Goal: Communication & Community: Answer question/provide support

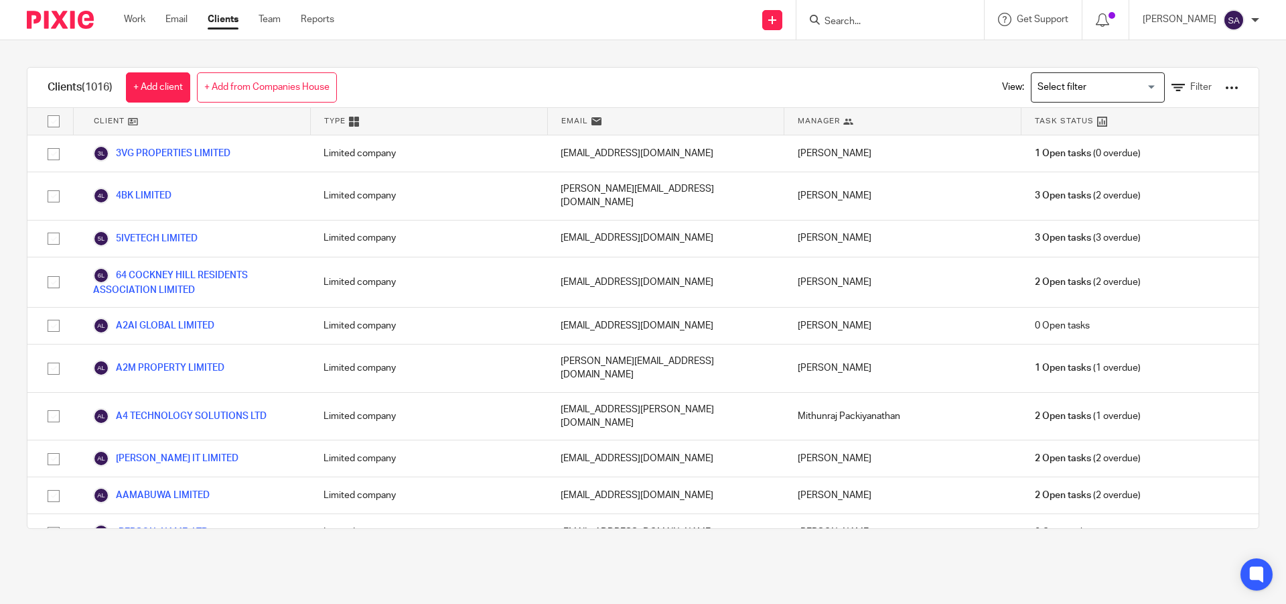
click at [872, 21] on input "Search" at bounding box center [883, 22] width 121 height 12
paste input "SARASWATI BP LIMITED"
type input "SARASWATI BP LIMITED"
click at [891, 67] on link at bounding box center [934, 57] width 226 height 31
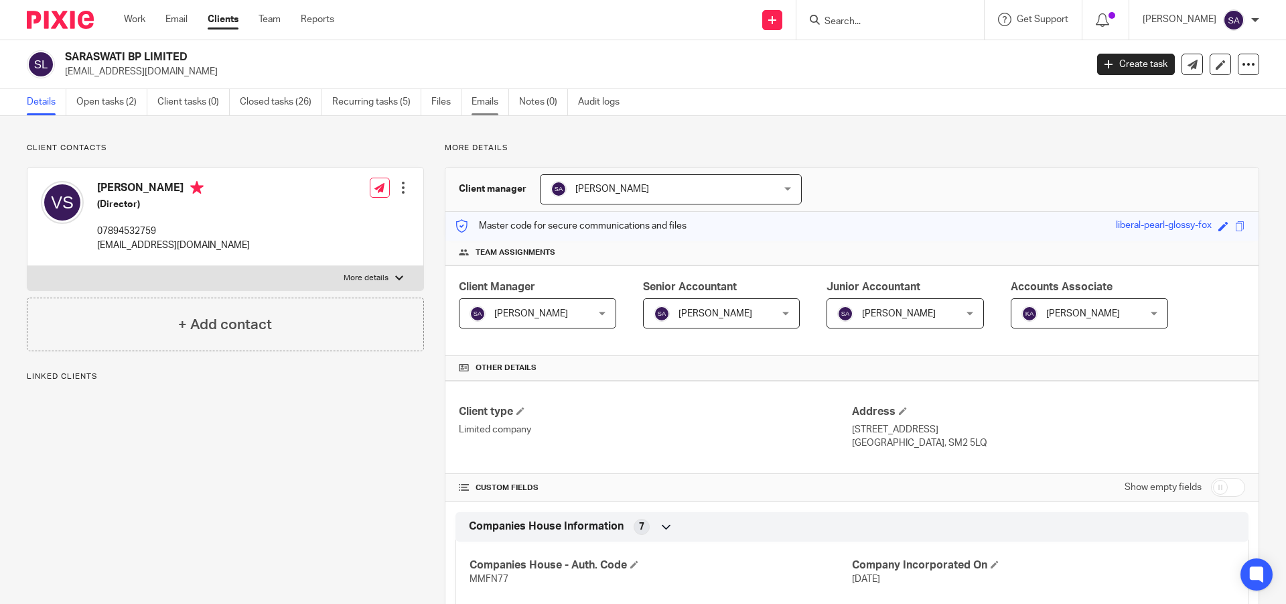
click at [481, 104] on link "Emails" at bounding box center [491, 102] width 38 height 26
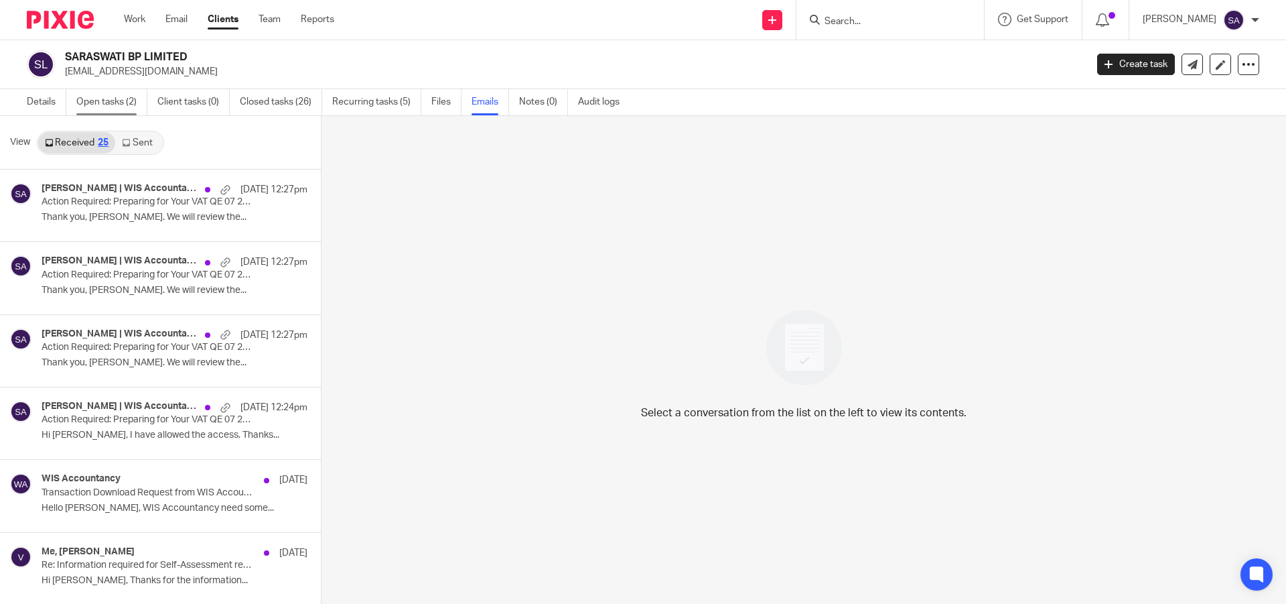
click at [99, 100] on link "Open tasks (2)" at bounding box center [111, 102] width 71 height 26
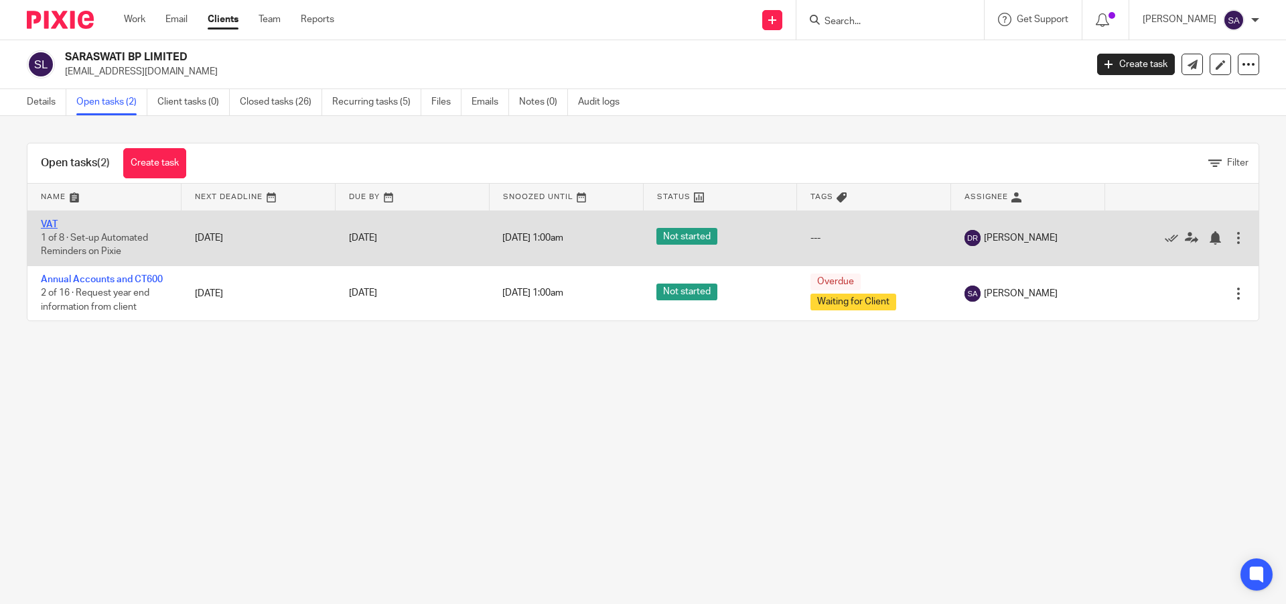
click at [54, 225] on link "VAT" at bounding box center [49, 224] width 17 height 9
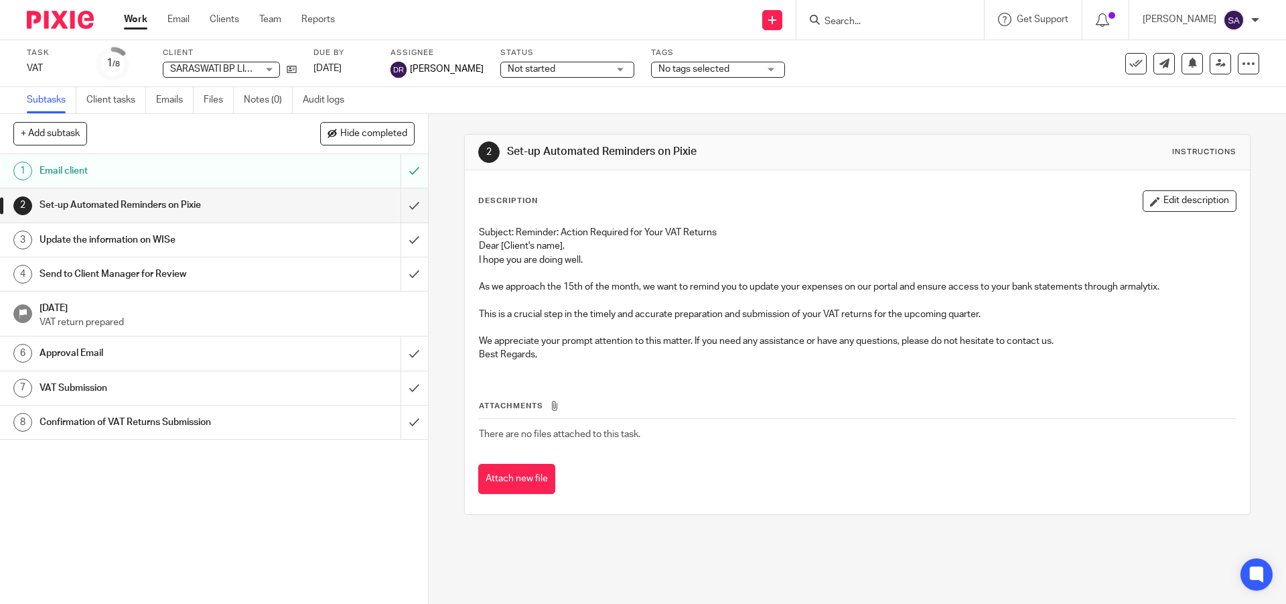
click at [248, 356] on h1 "Approval Email" at bounding box center [156, 353] width 232 height 20
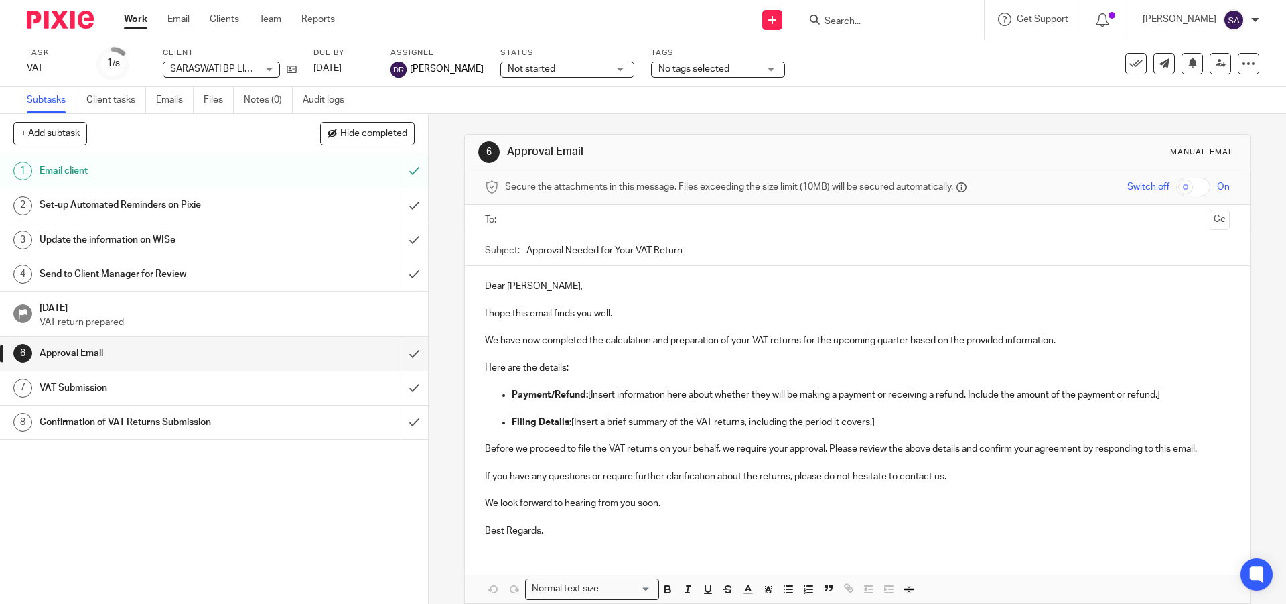
scroll to position [64, 0]
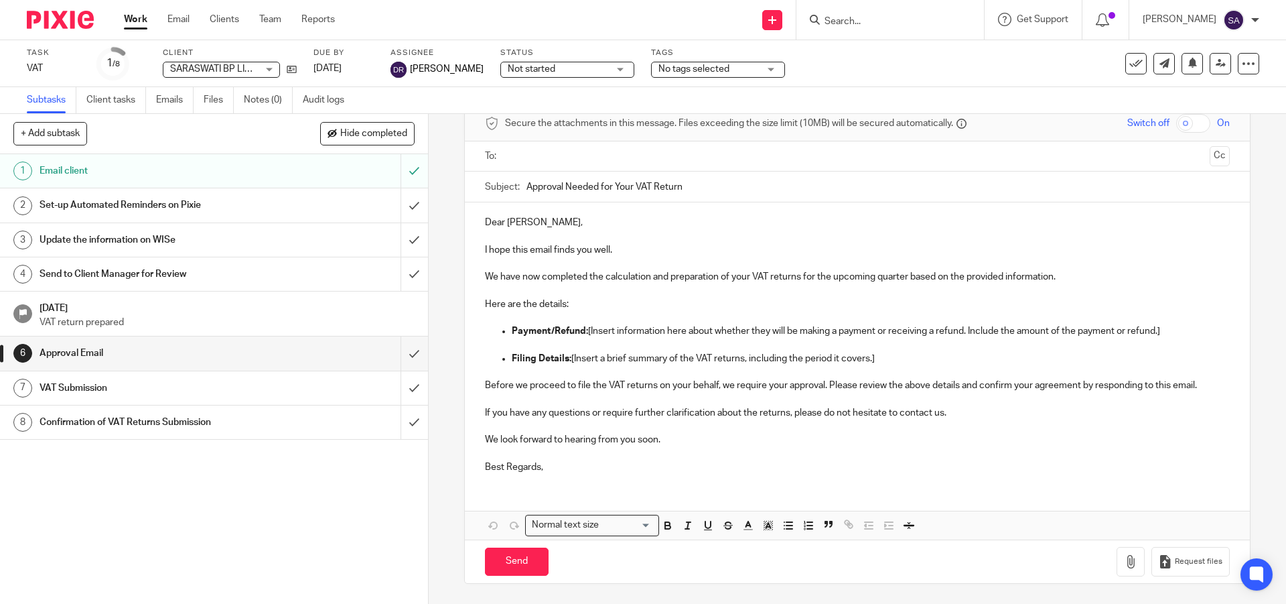
click at [312, 388] on div "VAT Submission" at bounding box center [214, 388] width 348 height 20
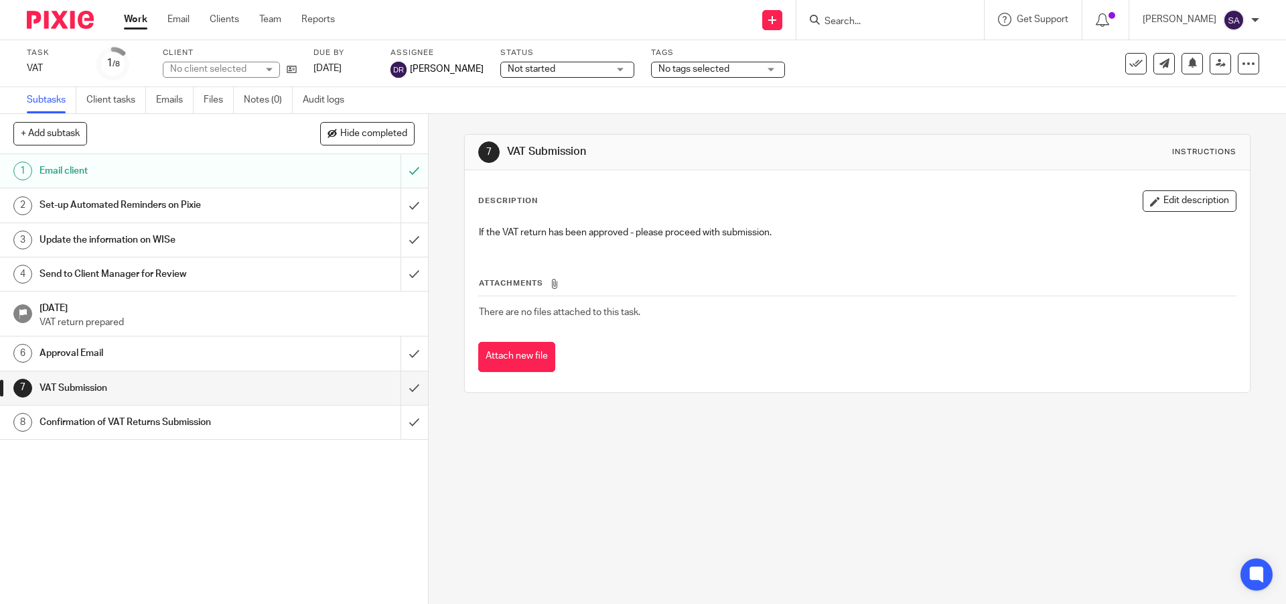
click at [271, 348] on div "Approval Email" at bounding box center [214, 353] width 348 height 20
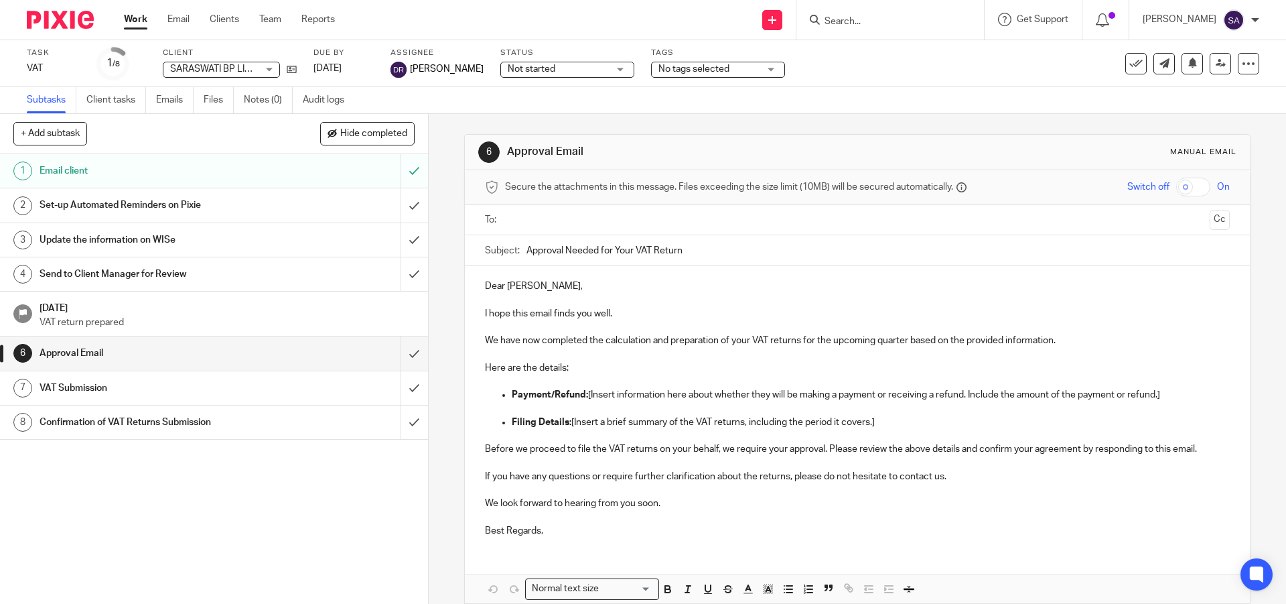
click at [218, 311] on h1 "[DATE]" at bounding box center [227, 306] width 375 height 17
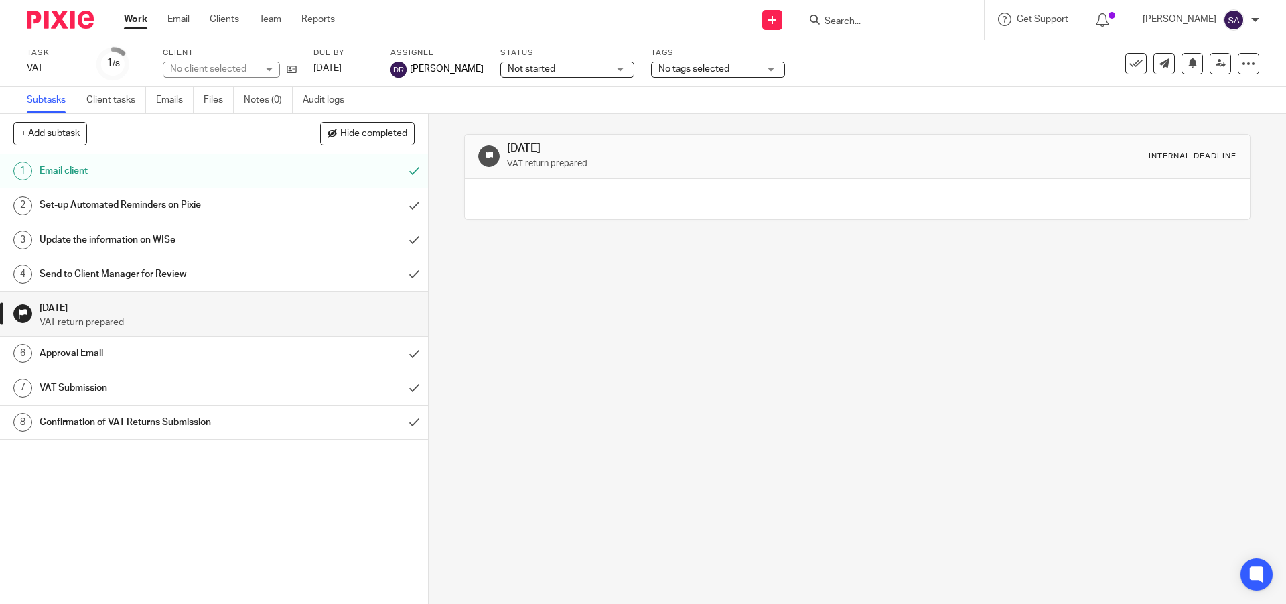
click at [184, 277] on h1 "Send to Client Manager for Review" at bounding box center [156, 274] width 232 height 20
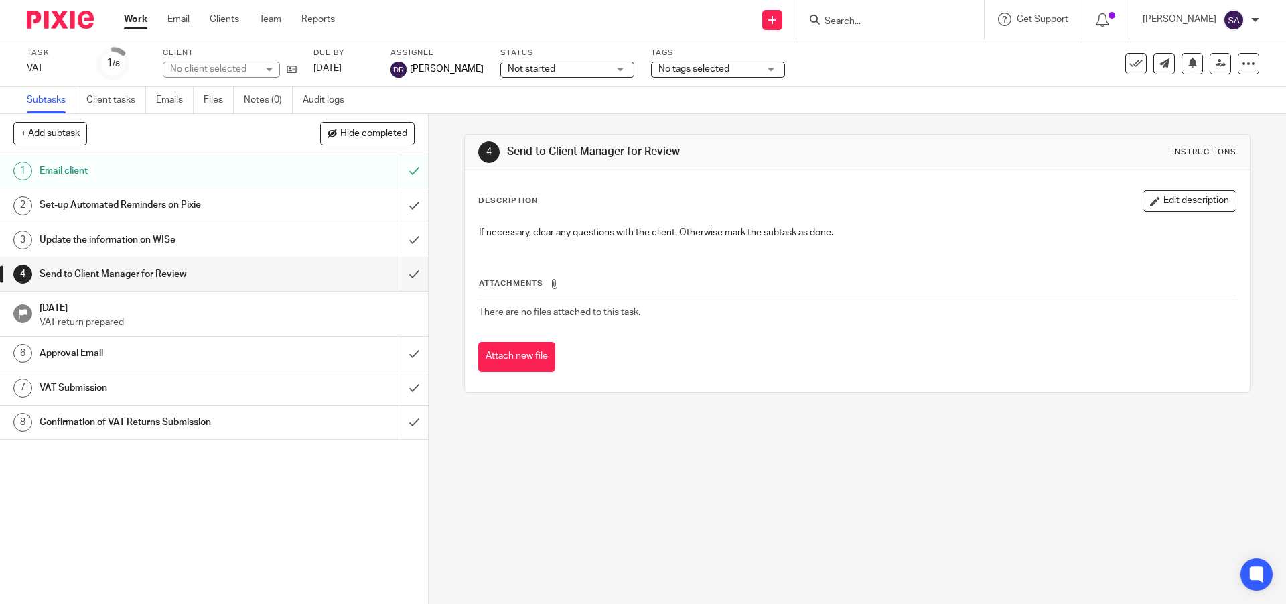
click at [183, 349] on h1 "Approval Email" at bounding box center [156, 353] width 232 height 20
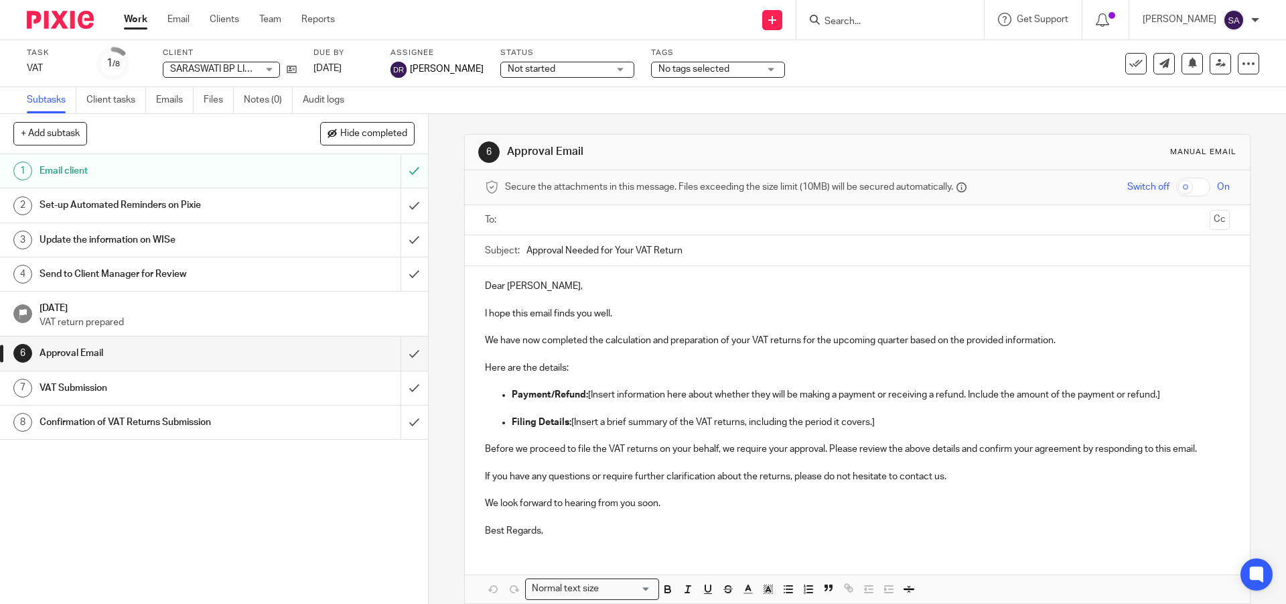
scroll to position [64, 0]
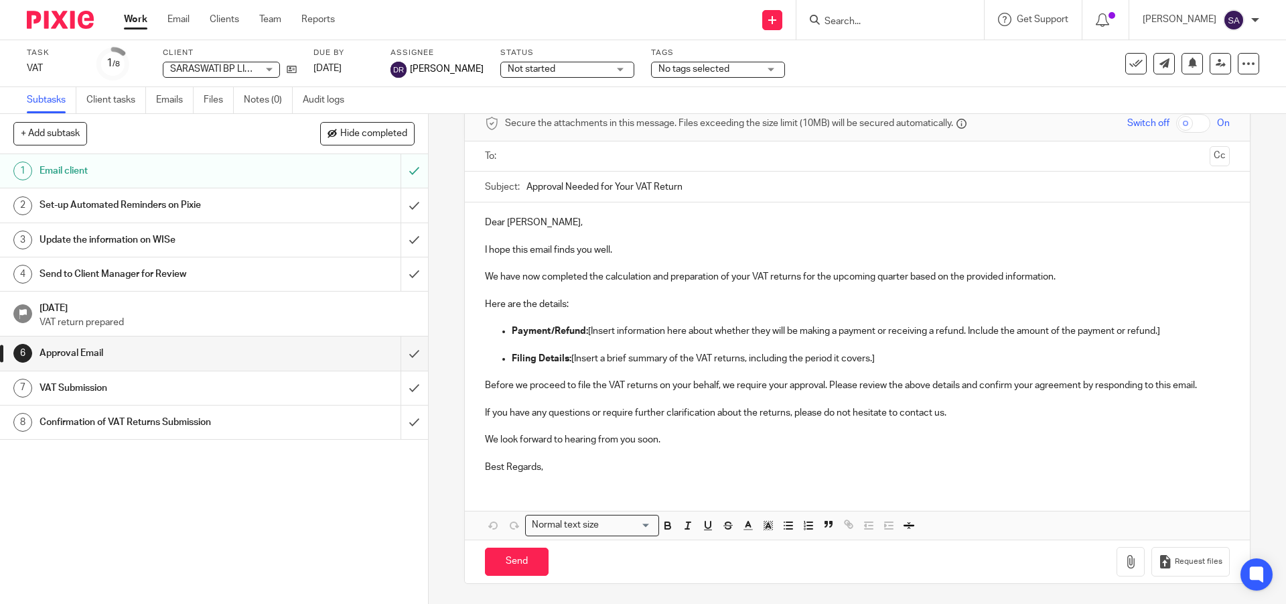
click at [661, 439] on p "We look forward to hearing from you soon." at bounding box center [857, 439] width 744 height 13
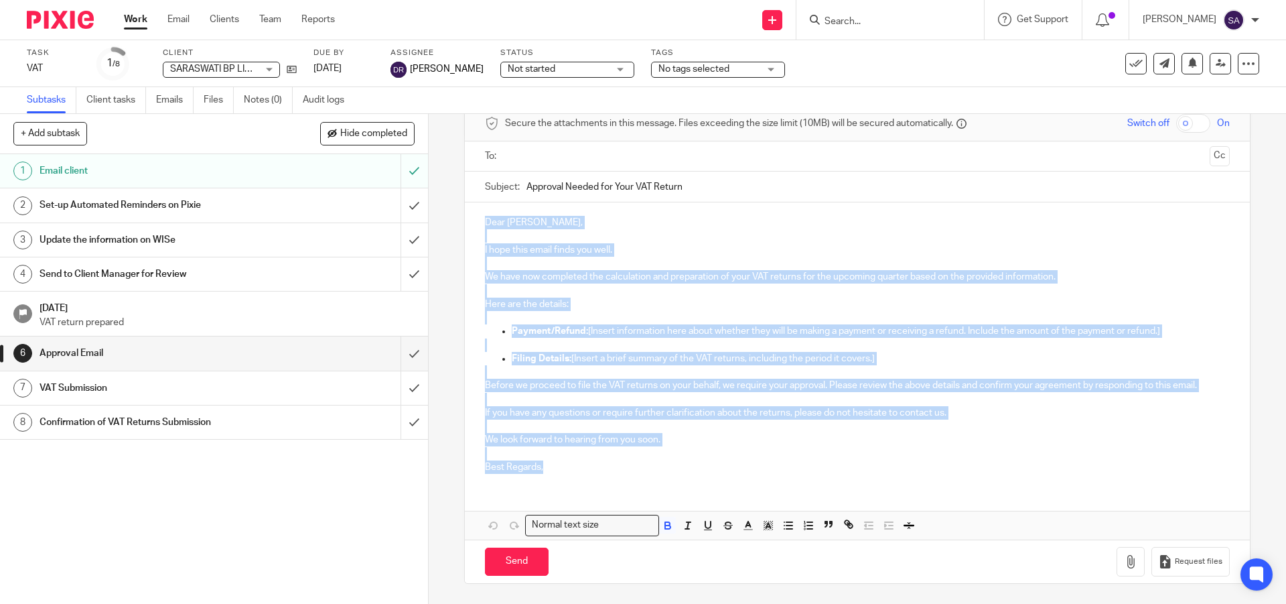
drag, startPoint x: 548, startPoint y: 470, endPoint x: 464, endPoint y: 220, distance: 264.4
click at [465, 220] on div "Dear [PERSON_NAME], I hope this email finds you well. We have now completed the…" at bounding box center [857, 342] width 784 height 281
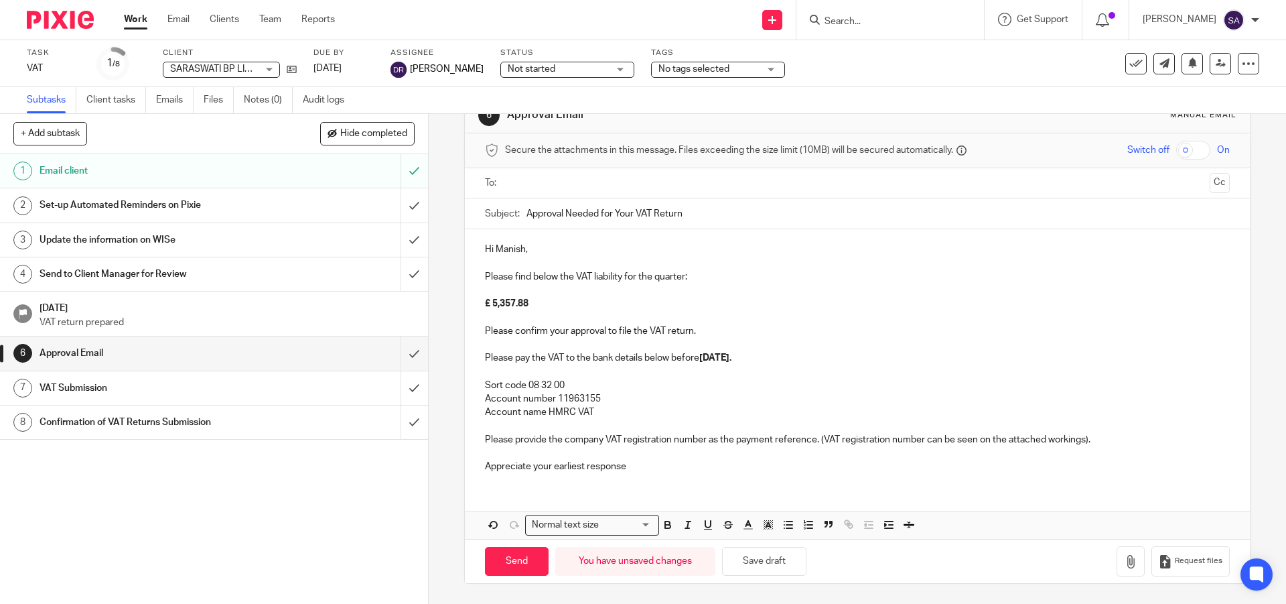
scroll to position [37, 0]
click at [503, 251] on p "Hi Manish," at bounding box center [857, 249] width 744 height 13
drag, startPoint x: 526, startPoint y: 303, endPoint x: 481, endPoint y: 305, distance: 44.9
click at [485, 305] on strong "£ 5,357.88" at bounding box center [507, 303] width 44 height 9
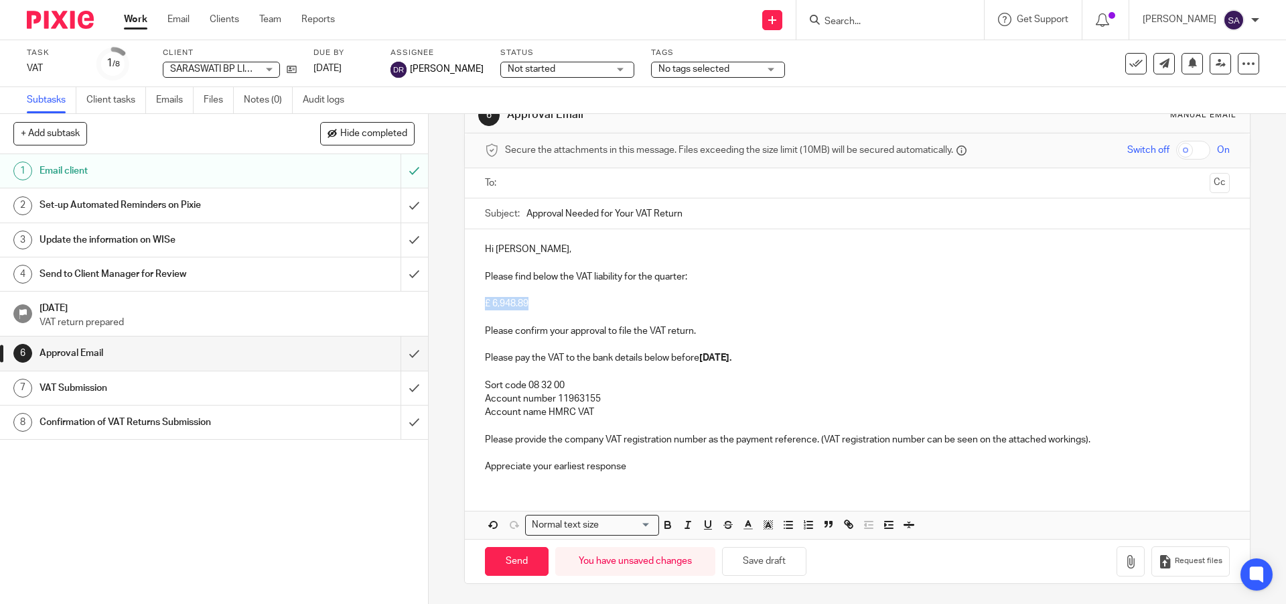
drag, startPoint x: 525, startPoint y: 304, endPoint x: 480, endPoint y: 304, distance: 44.2
click at [480, 304] on div "Hi [PERSON_NAME], Please find below the VAT liability for the quarter: £ 6,948.…" at bounding box center [857, 356] width 784 height 255
click at [667, 523] on icon "button" at bounding box center [668, 525] width 12 height 12
click at [672, 362] on p "Please pay the VAT to the bank details below before [DATE]." at bounding box center [857, 357] width 744 height 13
drag, startPoint x: 526, startPoint y: 303, endPoint x: 479, endPoint y: 303, distance: 46.9
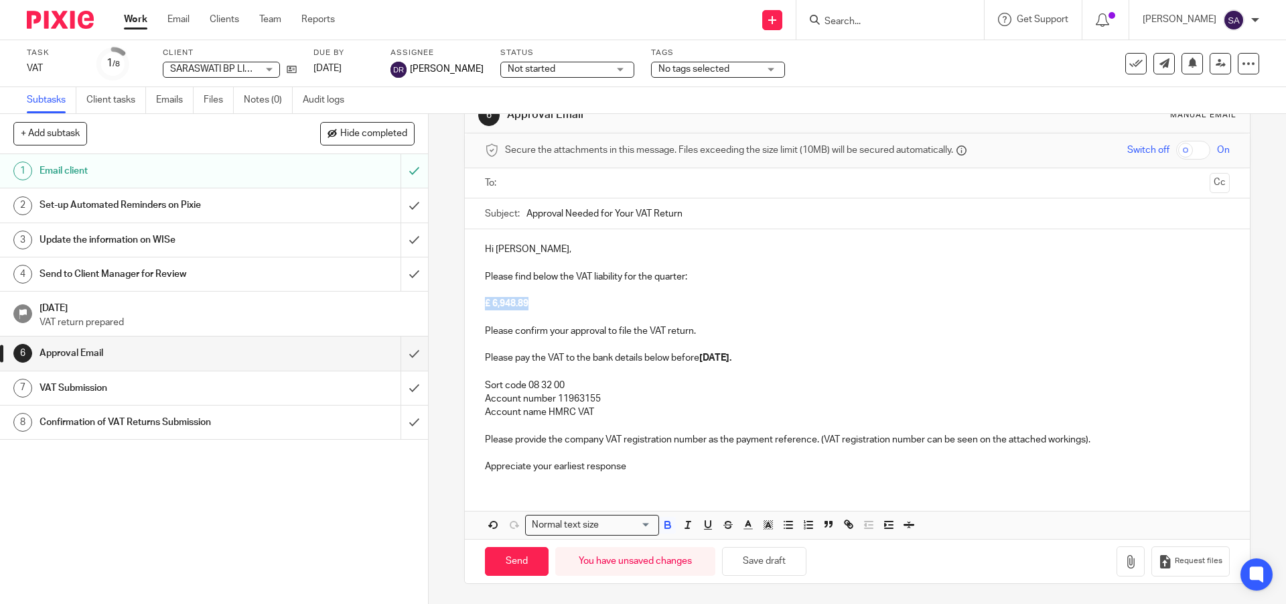
click at [479, 303] on div "Hi [PERSON_NAME], Please find below the VAT liability for the quarter: £ 6,948.…" at bounding box center [857, 356] width 784 height 255
drag, startPoint x: 527, startPoint y: 302, endPoint x: 480, endPoint y: 299, distance: 47.0
click at [480, 299] on div "Hi [PERSON_NAME], Please find below the VAT liability for the quarter: £ 6,948.…" at bounding box center [857, 356] width 784 height 255
click at [665, 522] on icon "button" at bounding box center [667, 522] width 5 height 3
click at [592, 356] on p "Please pay the VAT to the bank details below before [DATE]." at bounding box center [857, 357] width 744 height 13
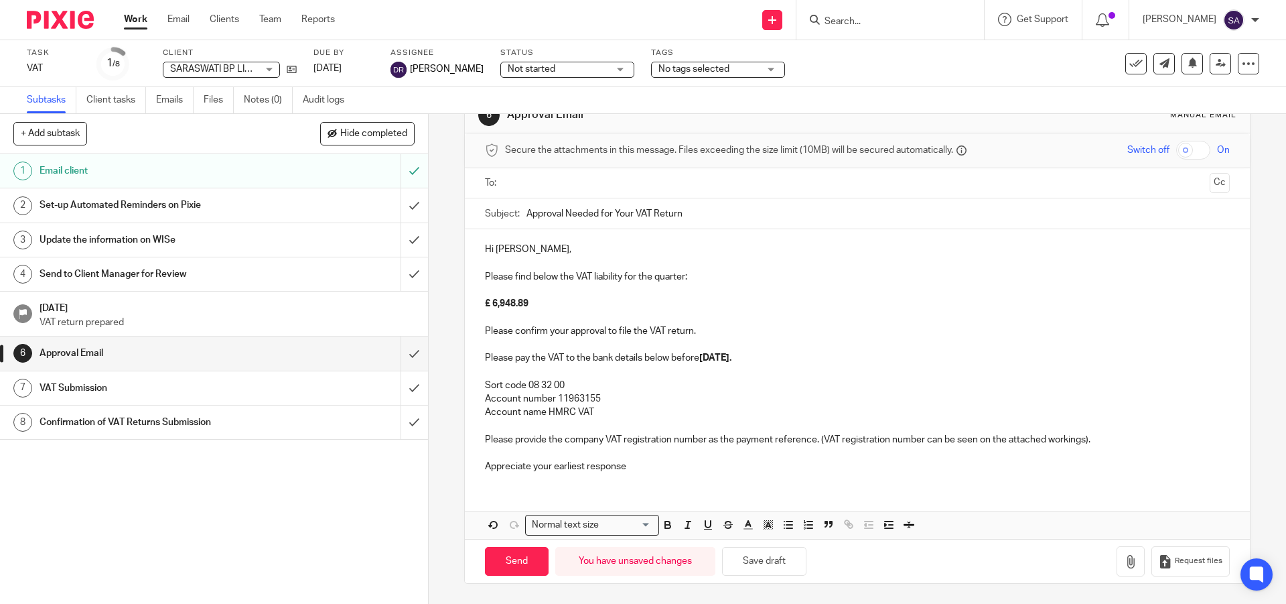
click at [630, 470] on p "Appreciate your earliest response" at bounding box center [857, 466] width 744 height 13
click at [1124, 562] on icon "button" at bounding box center [1130, 561] width 13 height 13
click at [1124, 564] on icon "button" at bounding box center [1130, 561] width 13 height 13
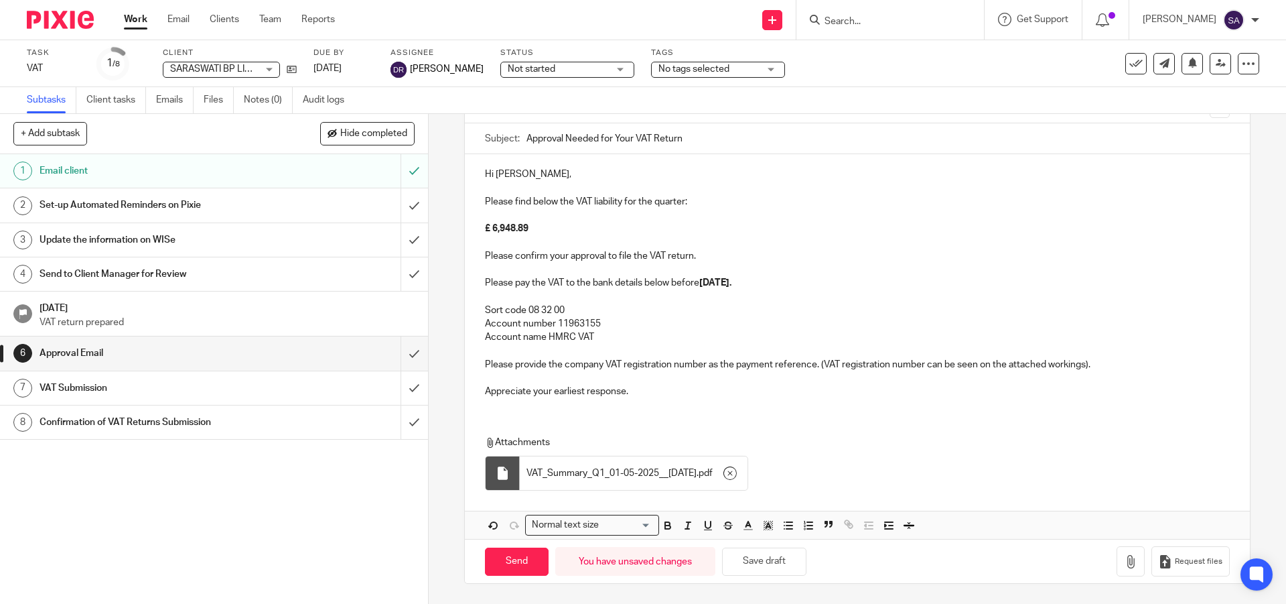
scroll to position [0, 0]
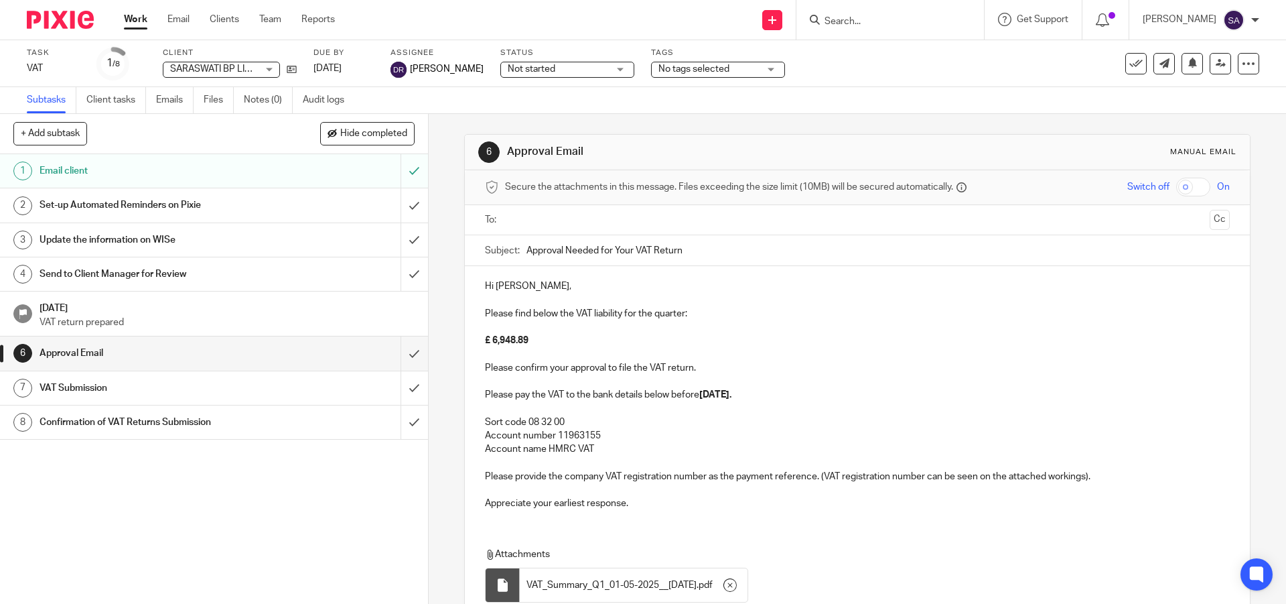
click at [607, 222] on input "text" at bounding box center [857, 219] width 694 height 15
click at [685, 224] on input "text" at bounding box center [927, 221] width 553 height 26
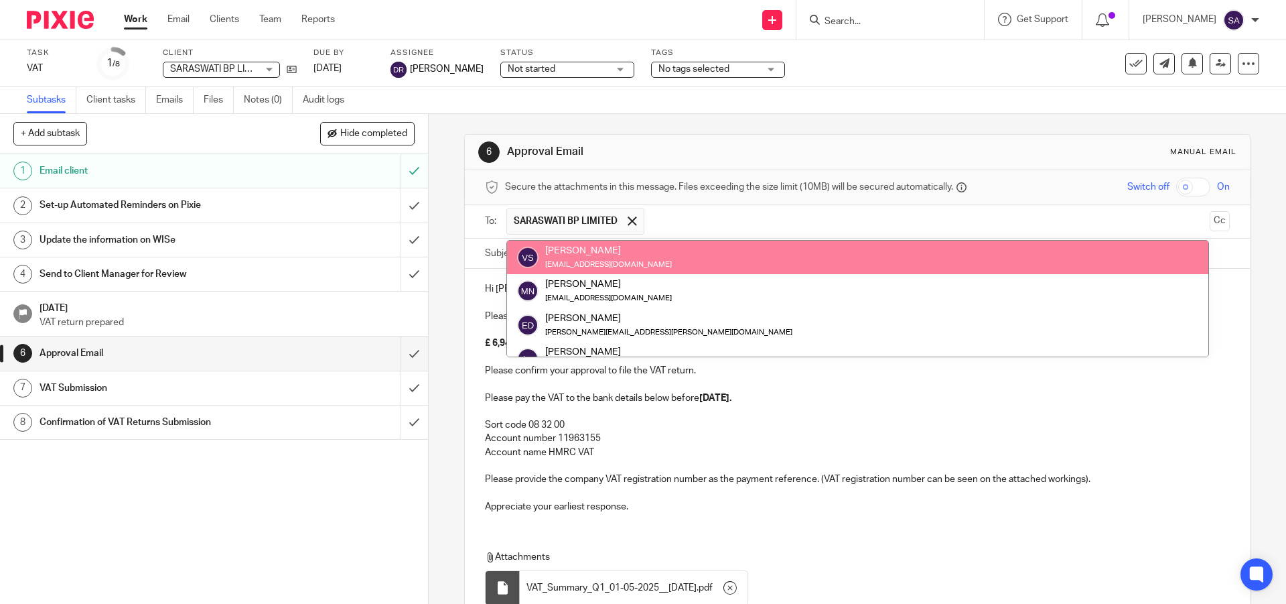
click at [685, 224] on input "text" at bounding box center [927, 221] width 553 height 26
click at [1210, 220] on button "Cc" at bounding box center [1220, 221] width 20 height 20
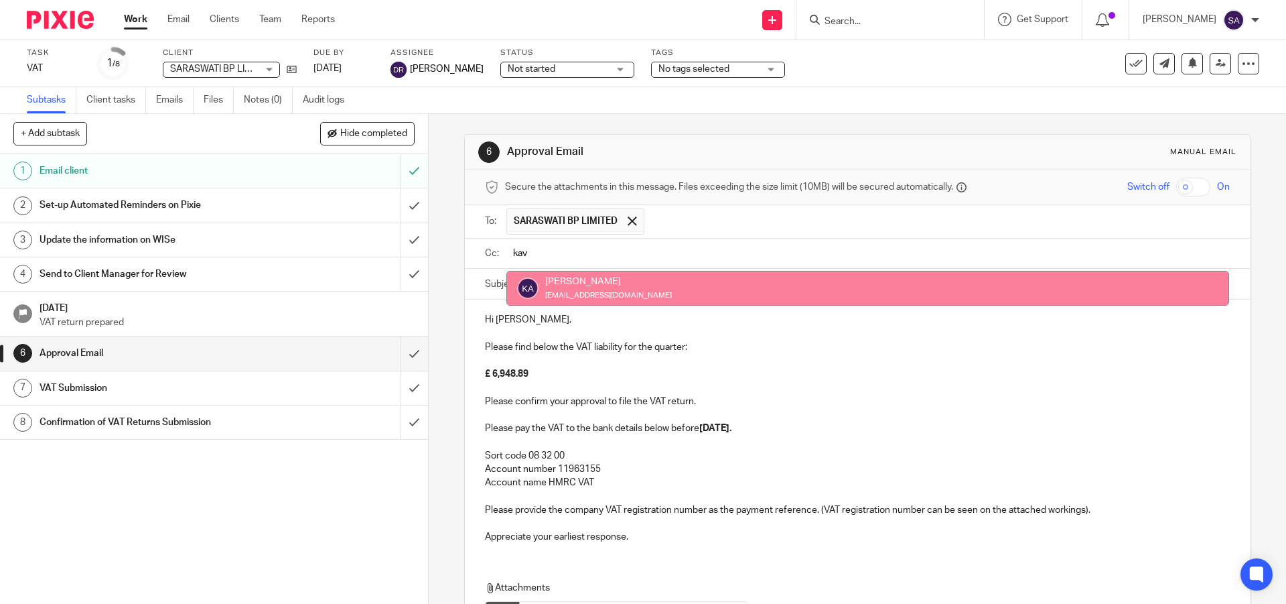
type input "kav"
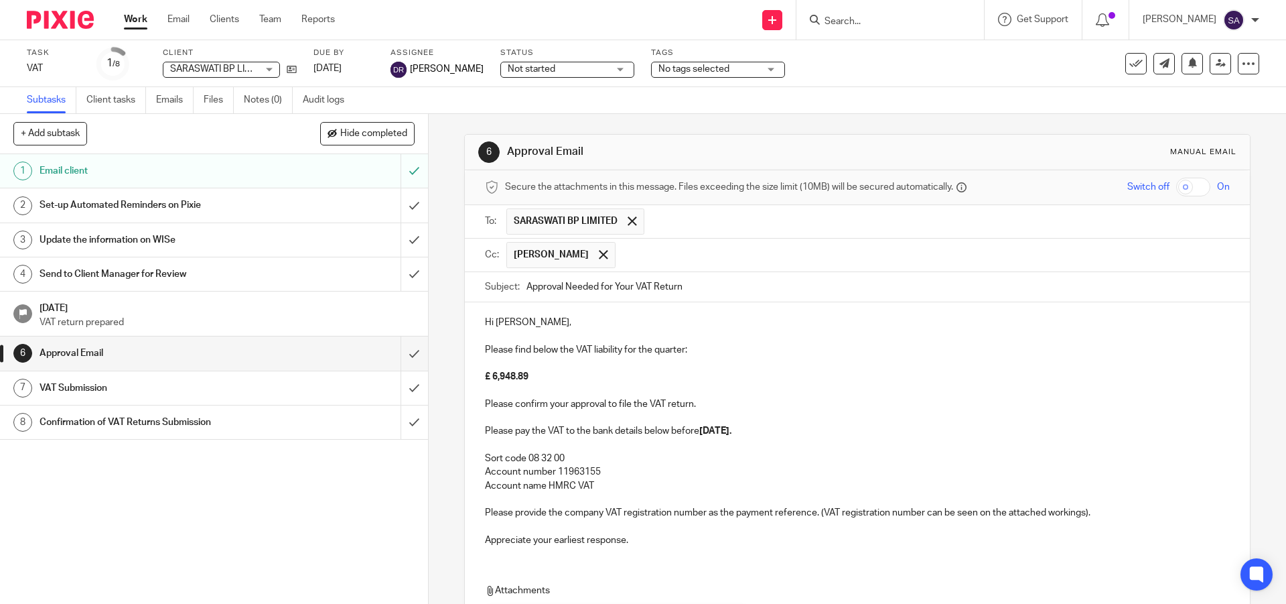
click at [669, 253] on input "text" at bounding box center [923, 255] width 602 height 26
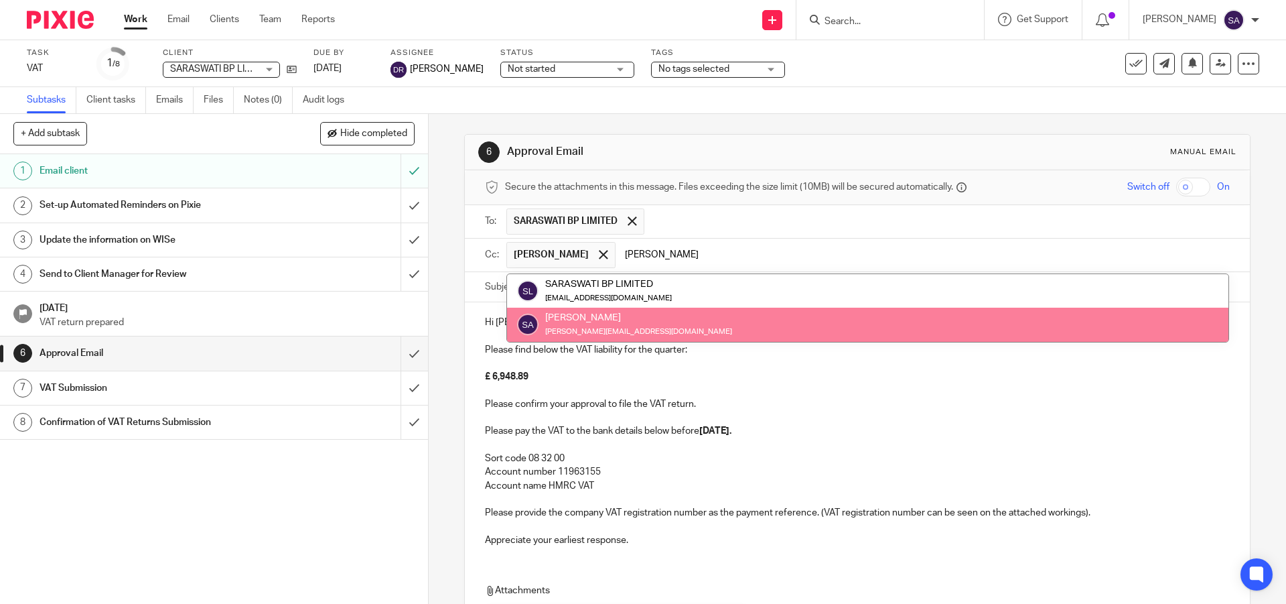
type input "[PERSON_NAME]"
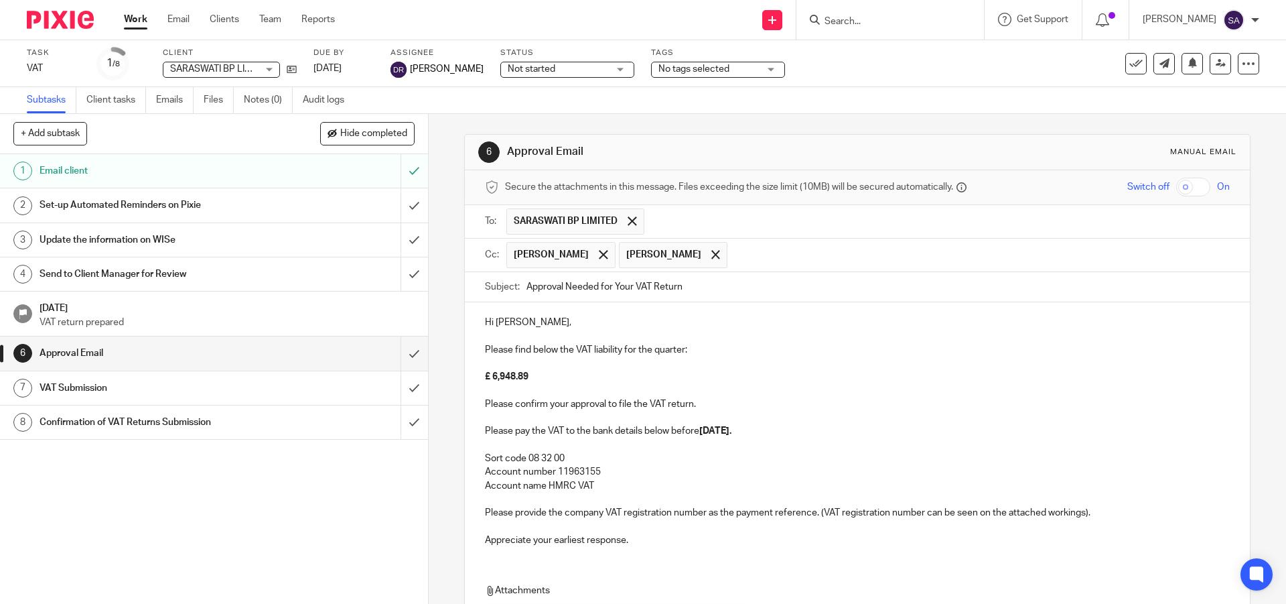
click at [760, 259] on input "text" at bounding box center [979, 255] width 490 height 26
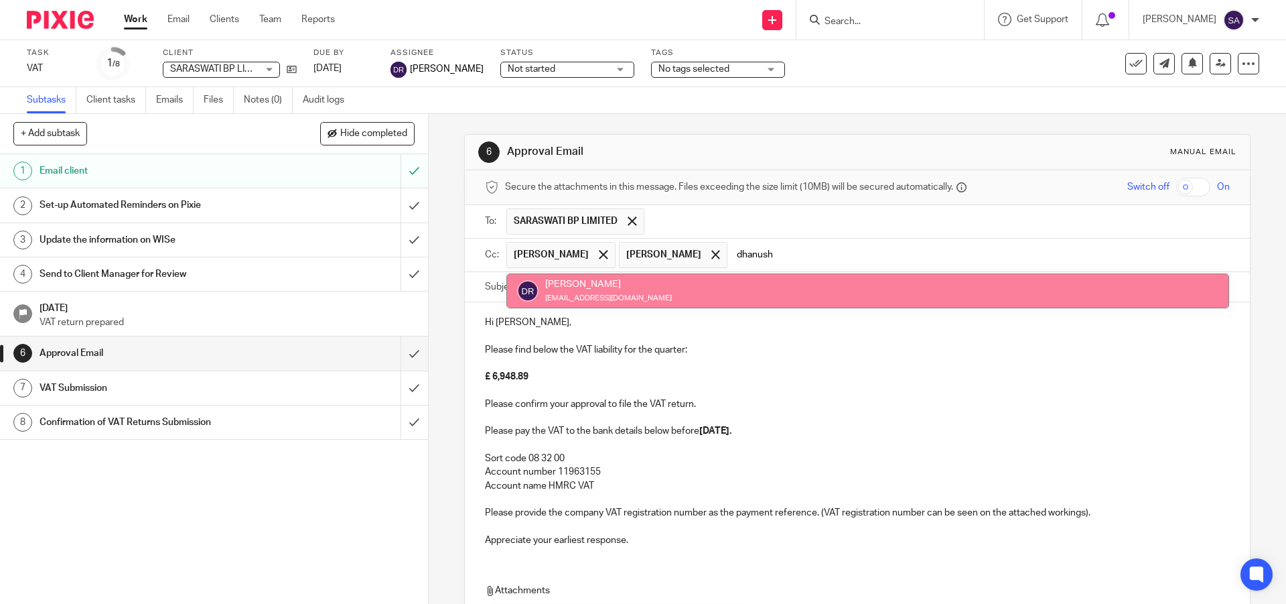
type input "dhanush"
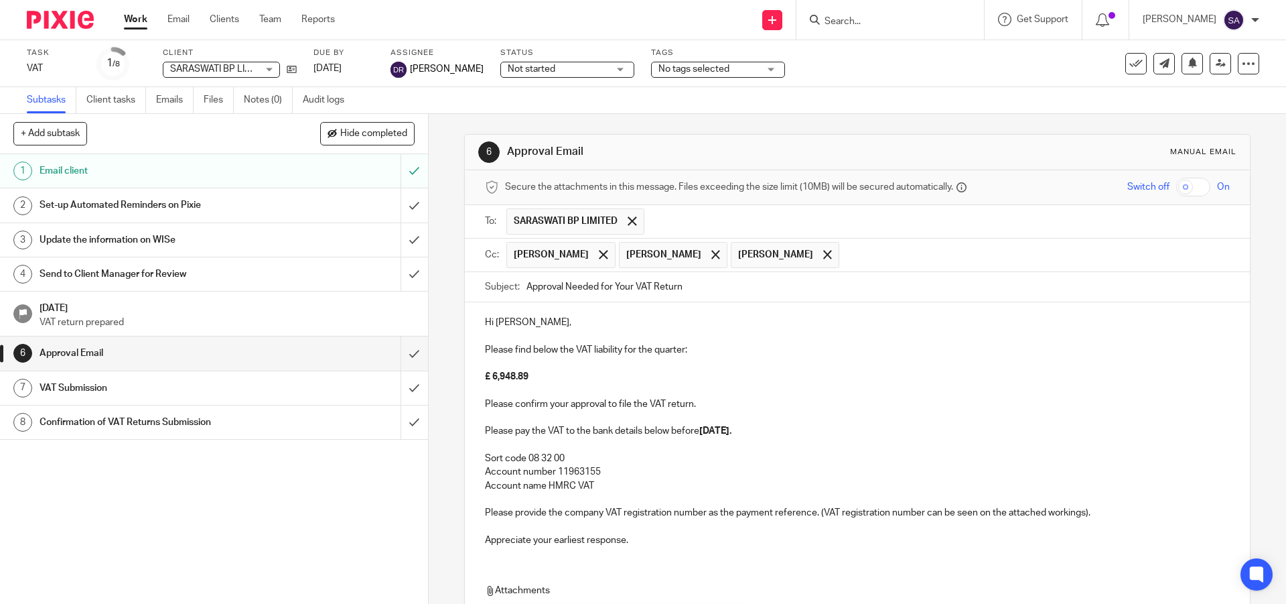
click at [717, 290] on input "Approval Needed for Your VAT Return" at bounding box center [878, 287] width 703 height 30
click at [631, 288] on input "Approval Needed for Your VAT Return" at bounding box center [878, 287] width 703 height 30
paste input "for VAT QE 07 2025"
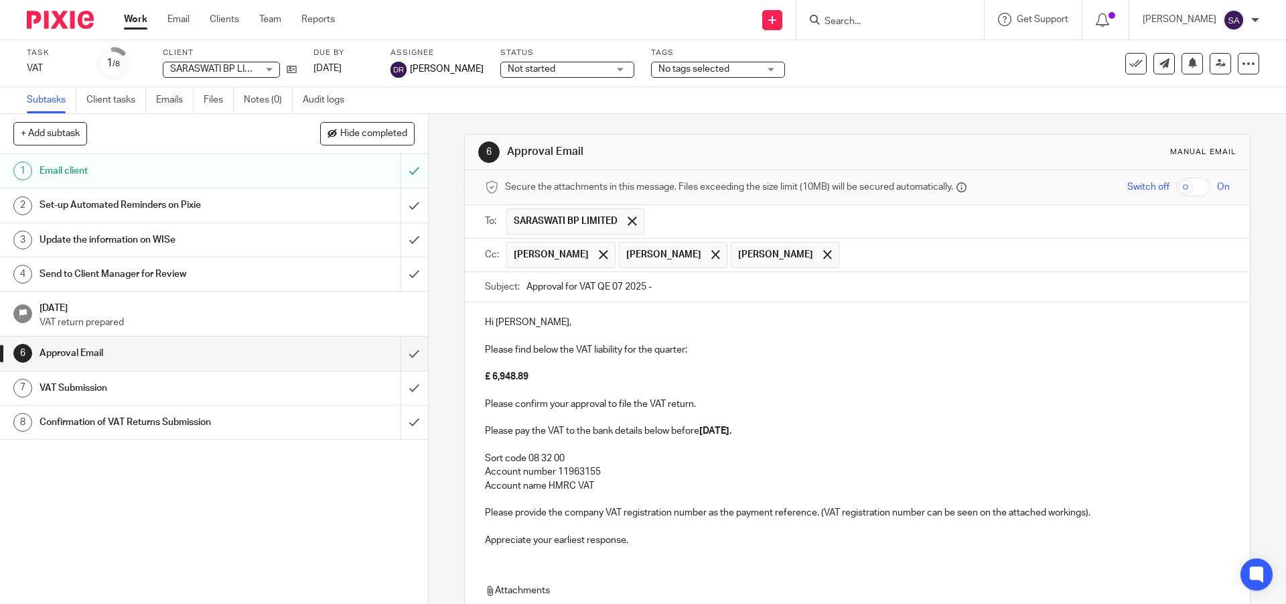
paste input "SARASWATI BP LIMITED"
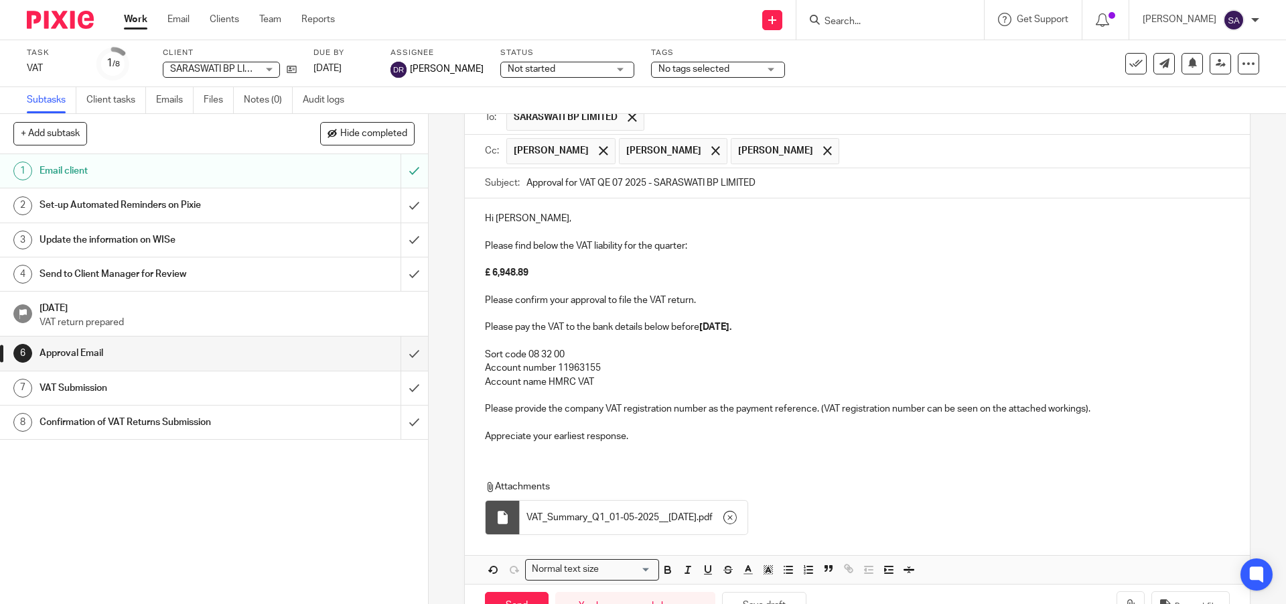
scroll to position [134, 0]
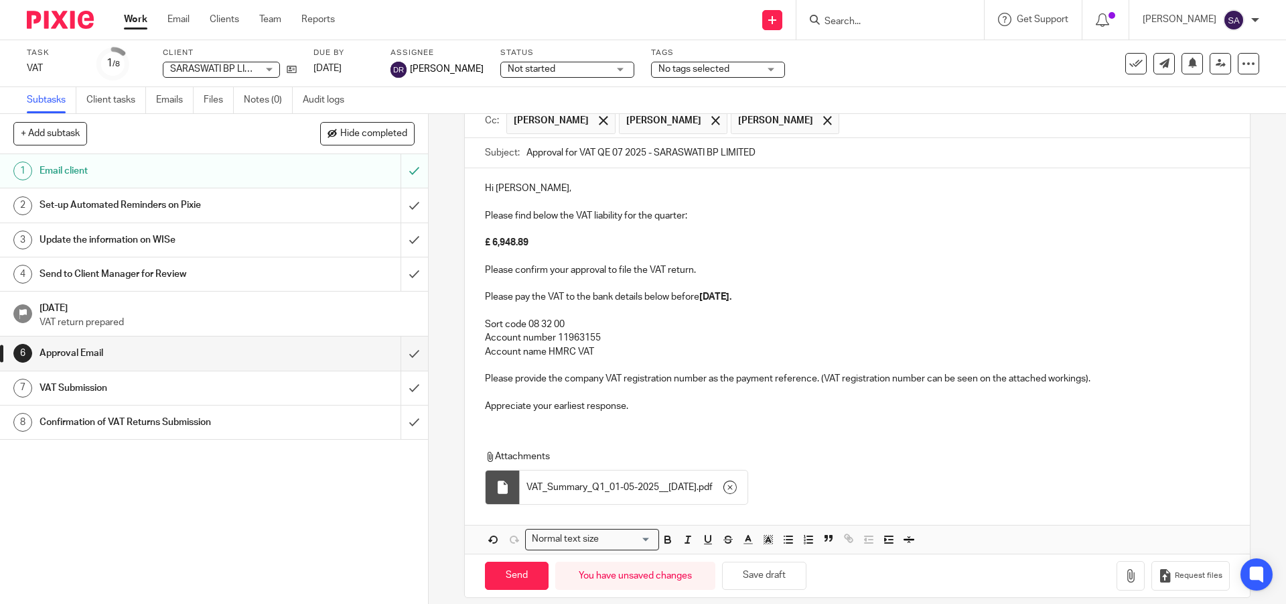
type input "Approval for VAT QE 07 2025 - SARASWATI BP LIMITED"
click at [590, 488] on span "VAT_Summary_Q1_01-05-2025__[DATE]" at bounding box center [612, 486] width 170 height 13
click at [874, 265] on p "Please confirm your approval to file the VAT return." at bounding box center [857, 269] width 744 height 13
click at [443, 430] on div "6 Approval Email Manual email Secure the attachments in this message. Files exc…" at bounding box center [857, 359] width 857 height 490
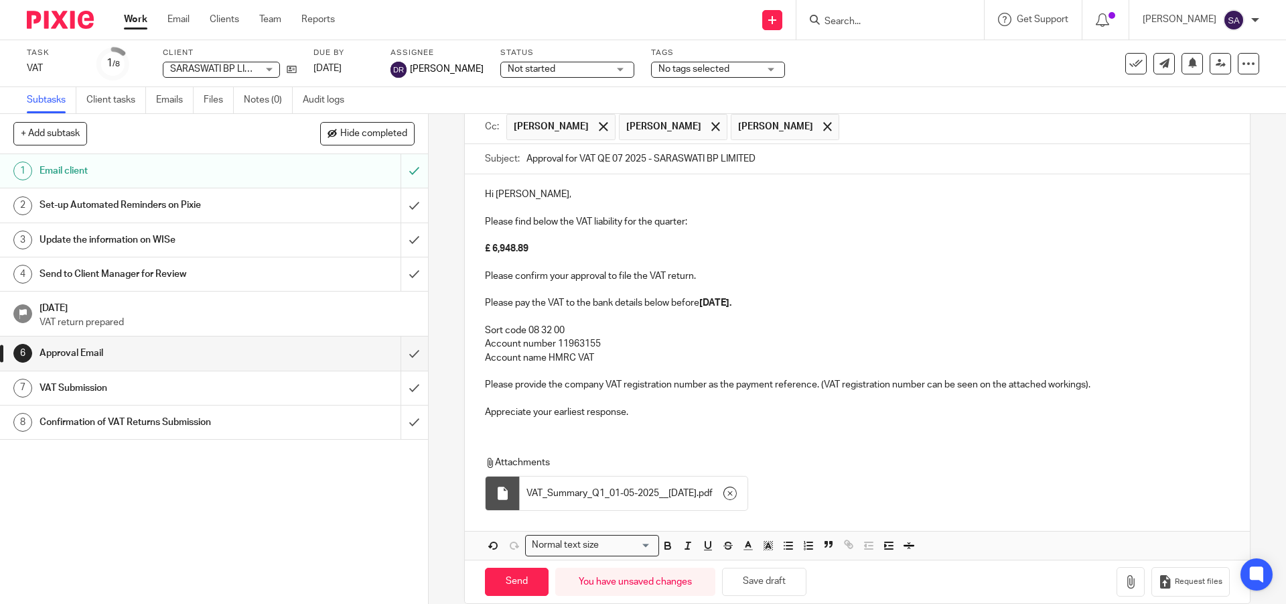
scroll to position [149, 0]
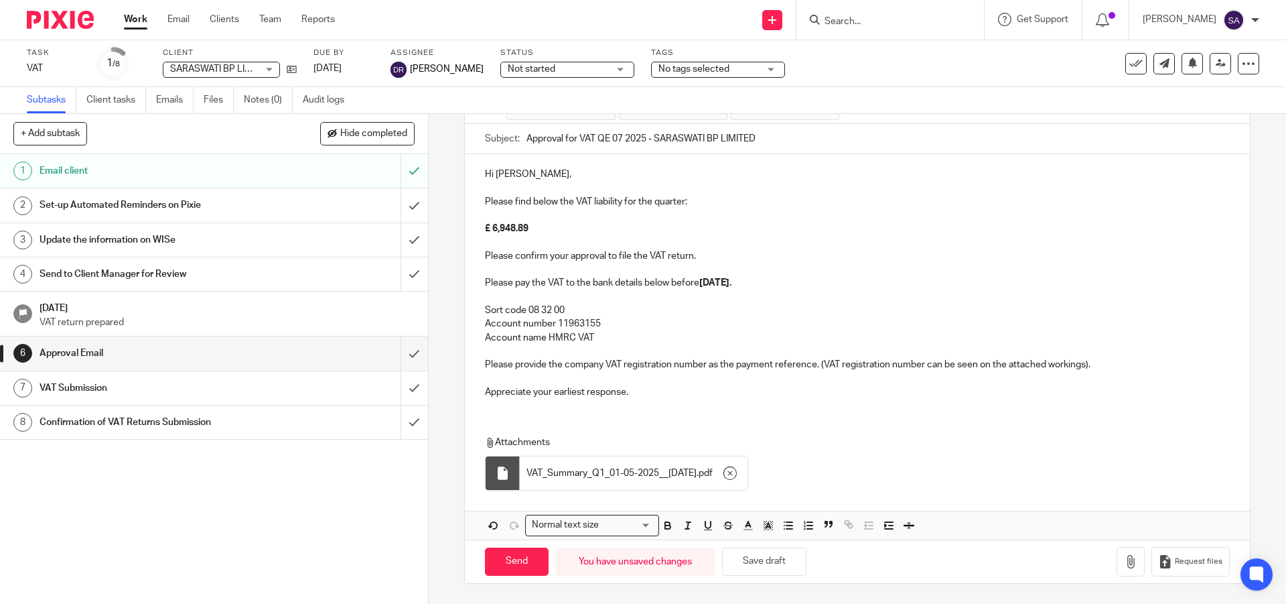
click at [925, 242] on p at bounding box center [857, 242] width 744 height 13
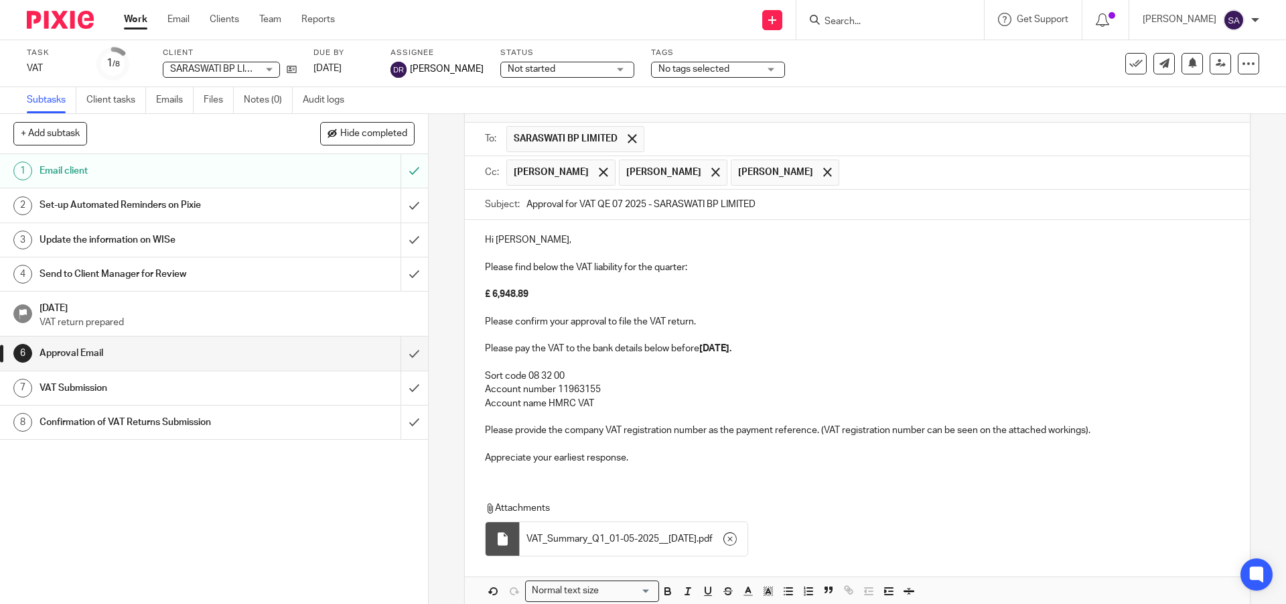
scroll to position [67, 0]
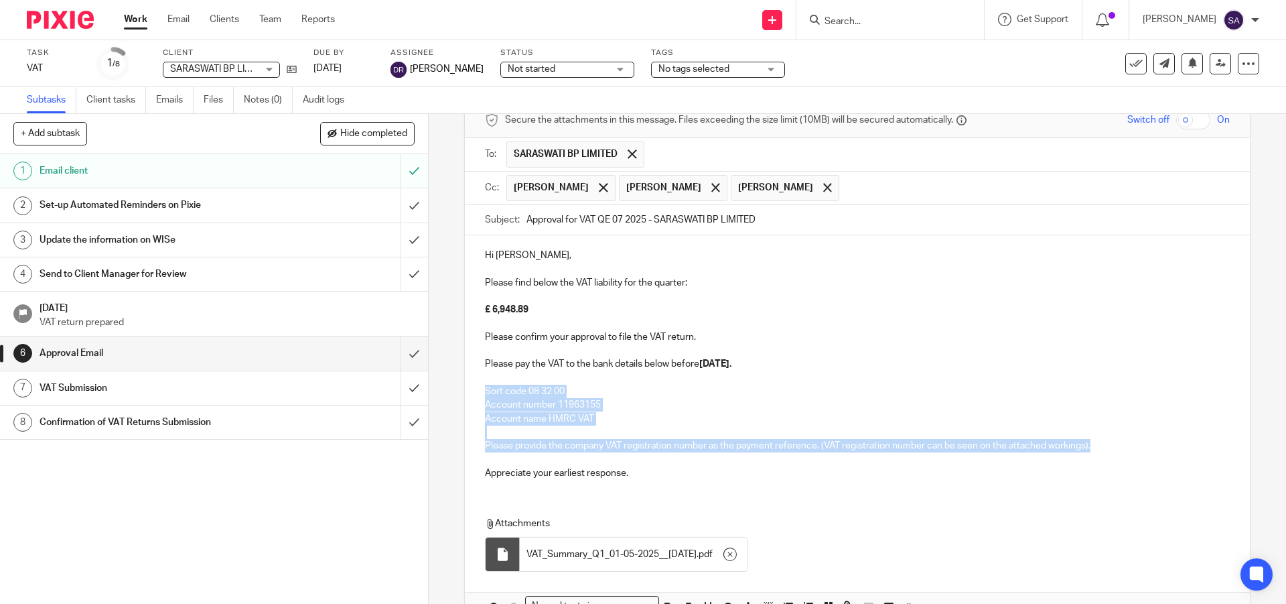
drag, startPoint x: 1095, startPoint y: 444, endPoint x: 483, endPoint y: 393, distance: 614.4
click at [483, 393] on div "Hi [PERSON_NAME], Please find below the VAT liability for the quarter: £ 6,948.…" at bounding box center [857, 362] width 784 height 255
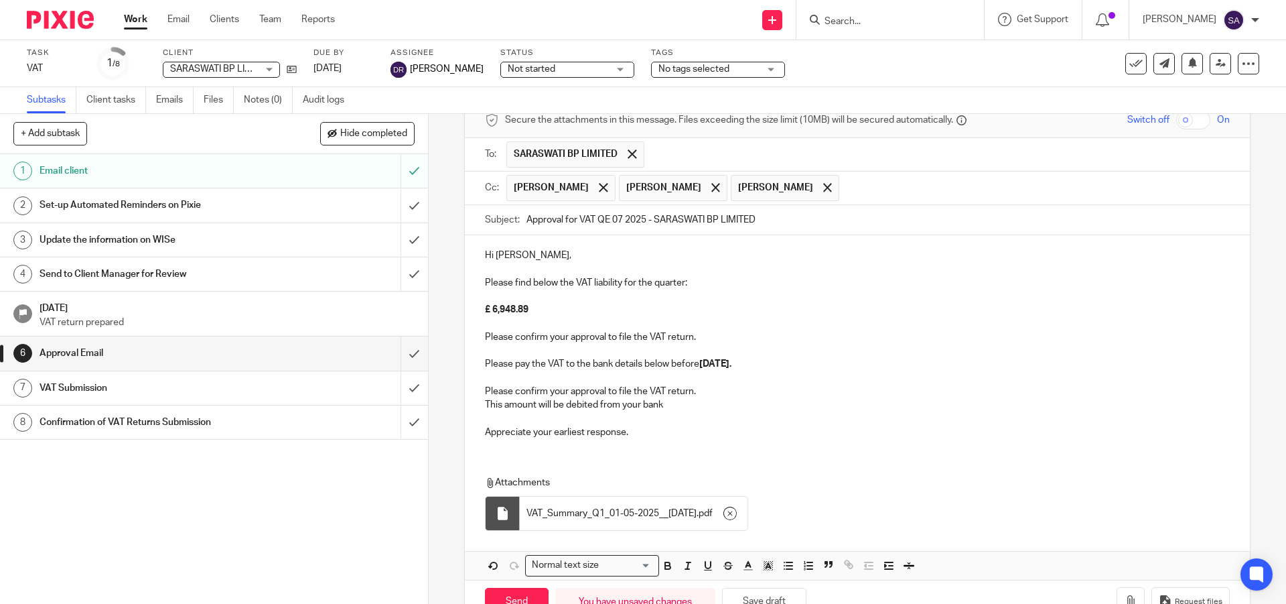
click at [695, 391] on p "Please confirm your approval to file the VAT return." at bounding box center [857, 391] width 744 height 13
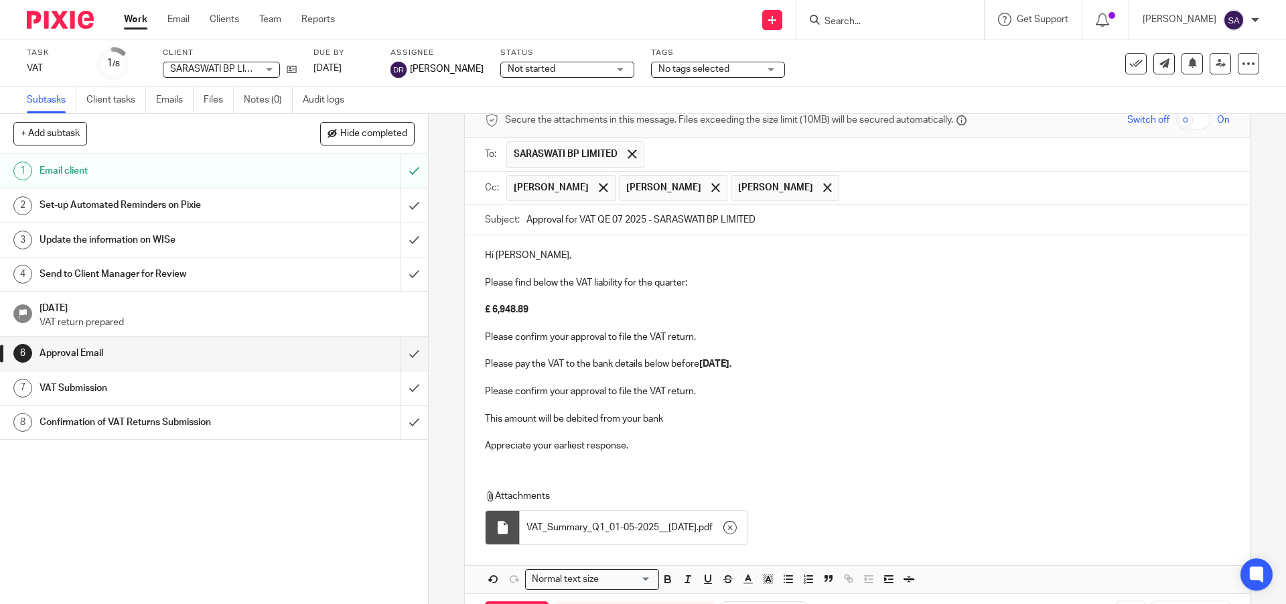
click at [672, 423] on p "This amount will be debited from your bank" at bounding box center [857, 418] width 744 height 13
drag, startPoint x: 665, startPoint y: 418, endPoint x: 675, endPoint y: 419, distance: 10.7
click at [675, 419] on p "This amount will be debited from your bank" at bounding box center [857, 418] width 744 height 13
drag, startPoint x: 784, startPoint y: 363, endPoint x: 480, endPoint y: 362, distance: 304.1
click at [480, 362] on div "Hi [PERSON_NAME], Please find below the VAT liability for the quarter: £ 6,948.…" at bounding box center [857, 348] width 784 height 227
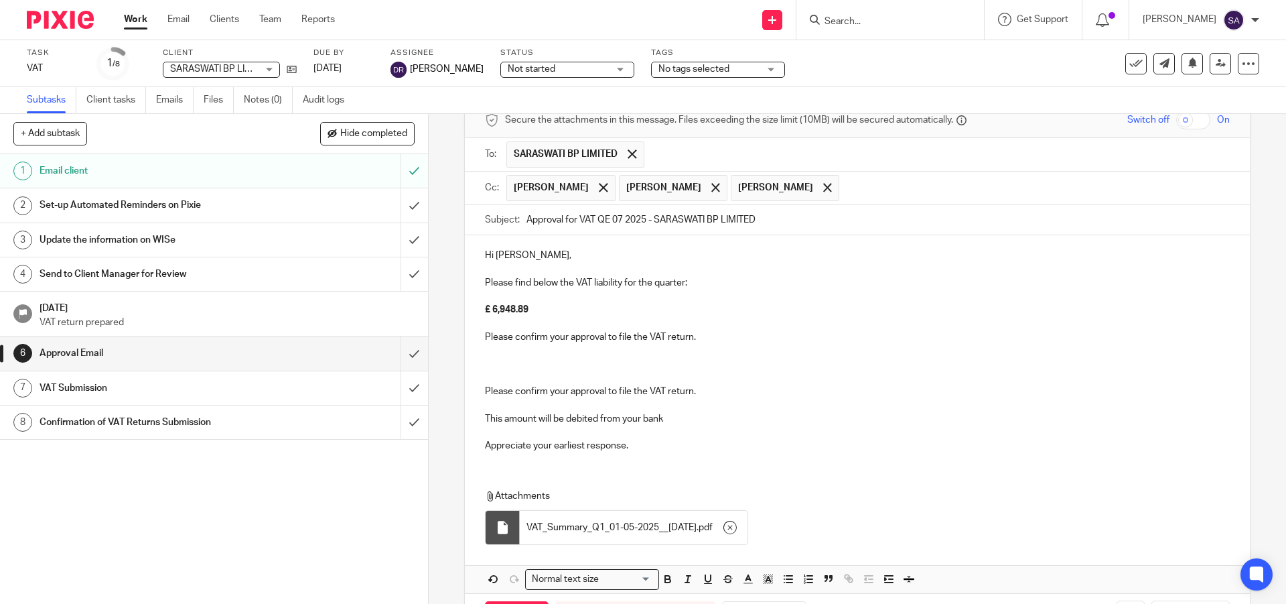
scroll to position [0, 0]
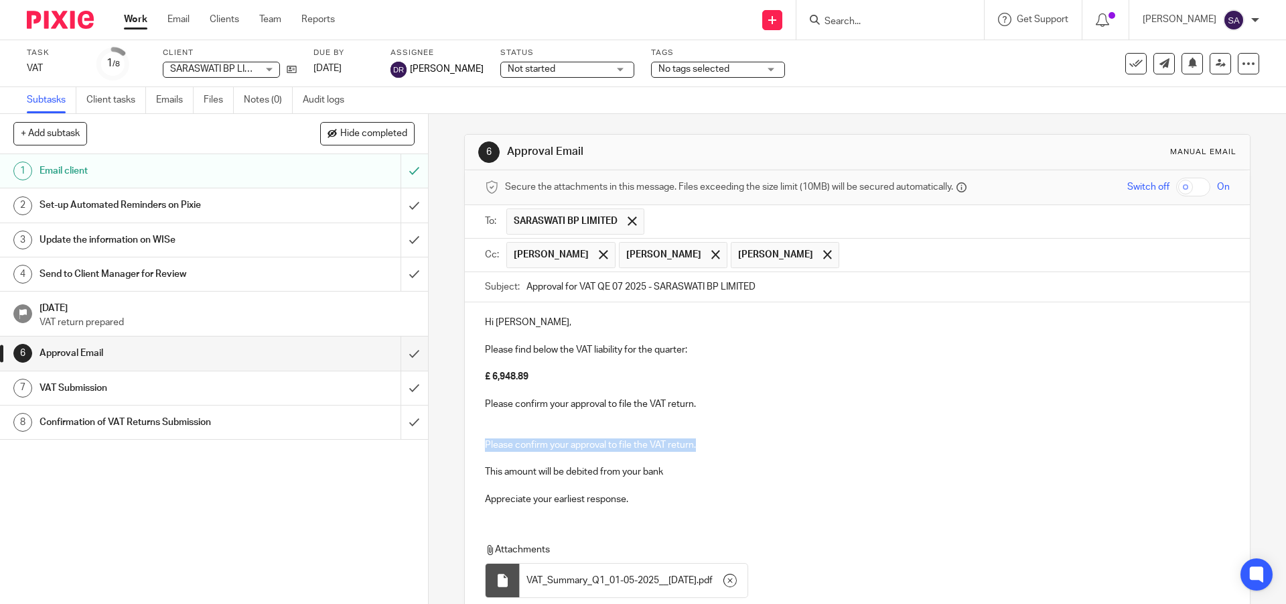
drag, startPoint x: 693, startPoint y: 445, endPoint x: 482, endPoint y: 445, distance: 211.0
click at [485, 445] on p "Please confirm your approval to file the VAT return." at bounding box center [857, 444] width 744 height 13
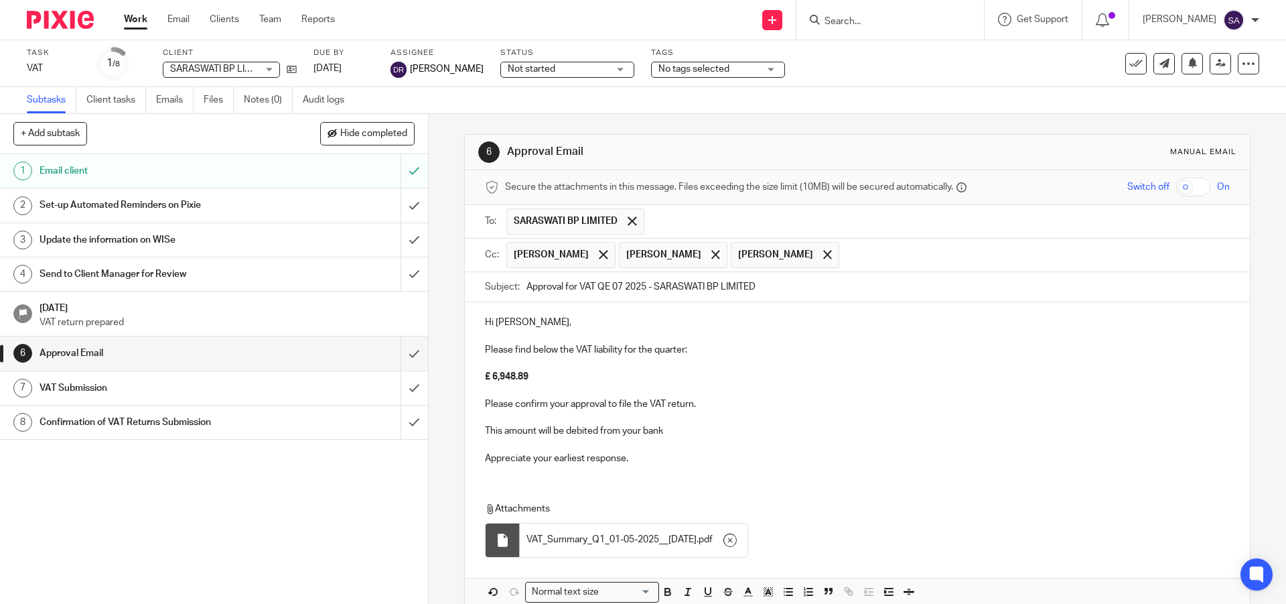
click at [829, 58] on div "Task VAT Save VAT 1 /8 Client SARASWATI BP LIMITED SARASWATI BP LIMITED No clie…" at bounding box center [540, 64] width 1027 height 32
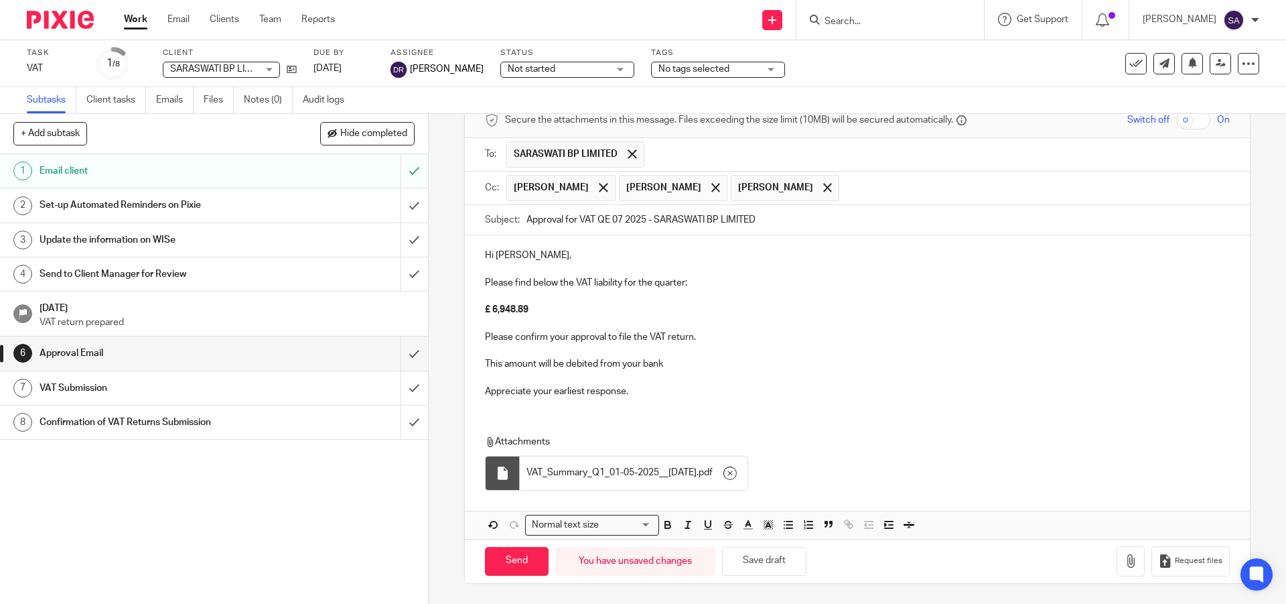
click at [661, 366] on p "This amount will be debited from your bank" at bounding box center [857, 363] width 744 height 13
drag, startPoint x: 677, startPoint y: 362, endPoint x: 760, endPoint y: 364, distance: 83.1
click at [760, 364] on p "This amount will be debited from your bank on [DATE]." at bounding box center [857, 363] width 744 height 13
click at [663, 527] on icon "button" at bounding box center [668, 525] width 12 height 12
click at [770, 363] on p "This amount will be debited from your bank on [DATE]." at bounding box center [857, 363] width 744 height 13
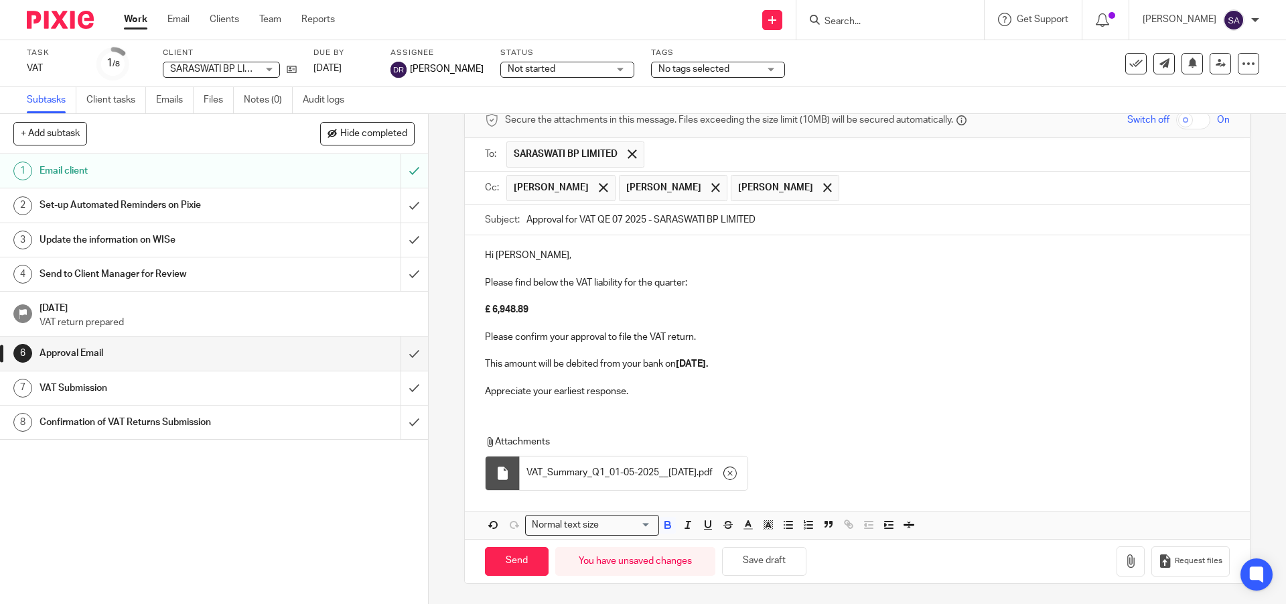
click at [764, 362] on p "This amount will be debited from your bank on [DATE]." at bounding box center [857, 363] width 744 height 13
click at [681, 360] on strong "[DATE]." at bounding box center [692, 363] width 32 height 9
click at [634, 391] on p "Appreciate your earliest response." at bounding box center [857, 391] width 744 height 13
drag, startPoint x: 483, startPoint y: 360, endPoint x: 662, endPoint y: 364, distance: 178.9
click at [662, 364] on p "This amount will be debited from your bank on [DATE]." at bounding box center [857, 363] width 744 height 13
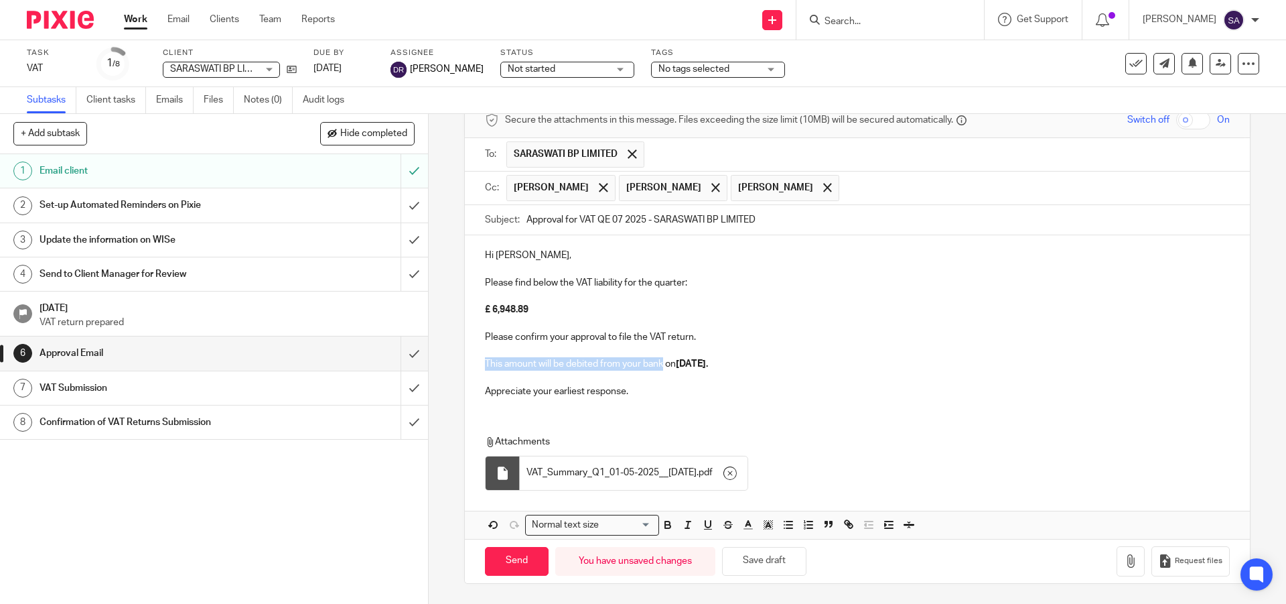
copy p "This amount will be debited from your bank"
click at [662, 364] on p "This amount will be debited from your bank on [DATE]." at bounding box center [857, 363] width 744 height 13
click at [496, 473] on div at bounding box center [502, 472] width 13 height 13
click at [588, 474] on span "VAT_Summary_Q1_01-05-2025__[DATE]" at bounding box center [612, 472] width 170 height 13
click at [731, 472] on icon "button" at bounding box center [730, 472] width 13 height 13
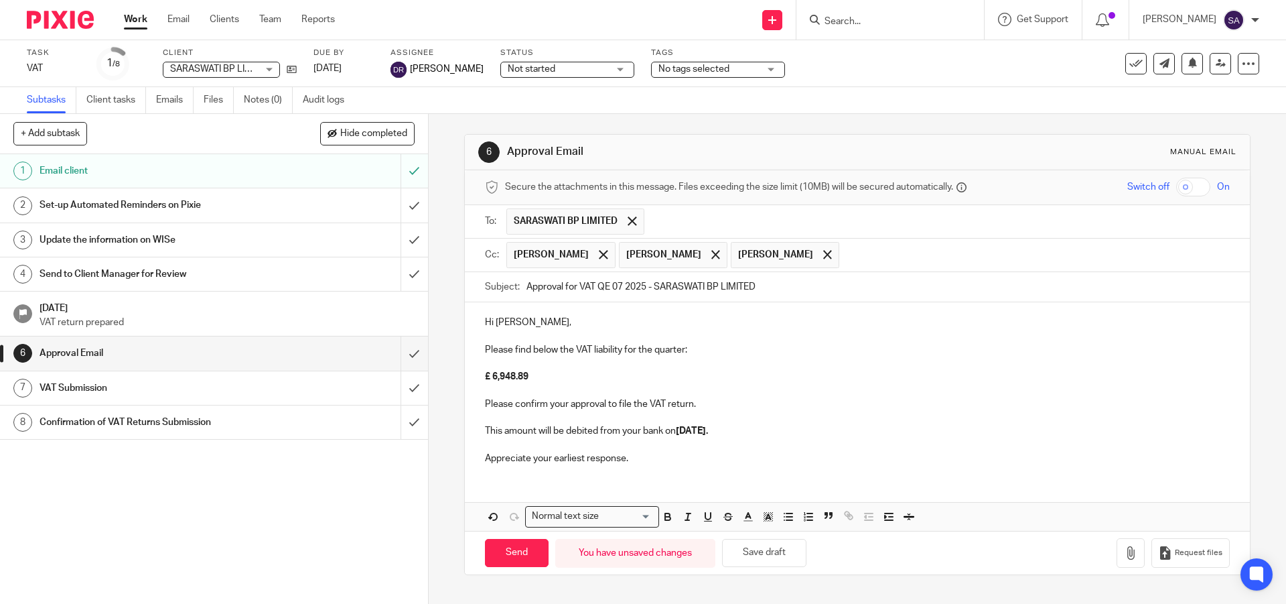
scroll to position [0, 0]
click at [1124, 555] on icon "button" at bounding box center [1130, 552] width 13 height 13
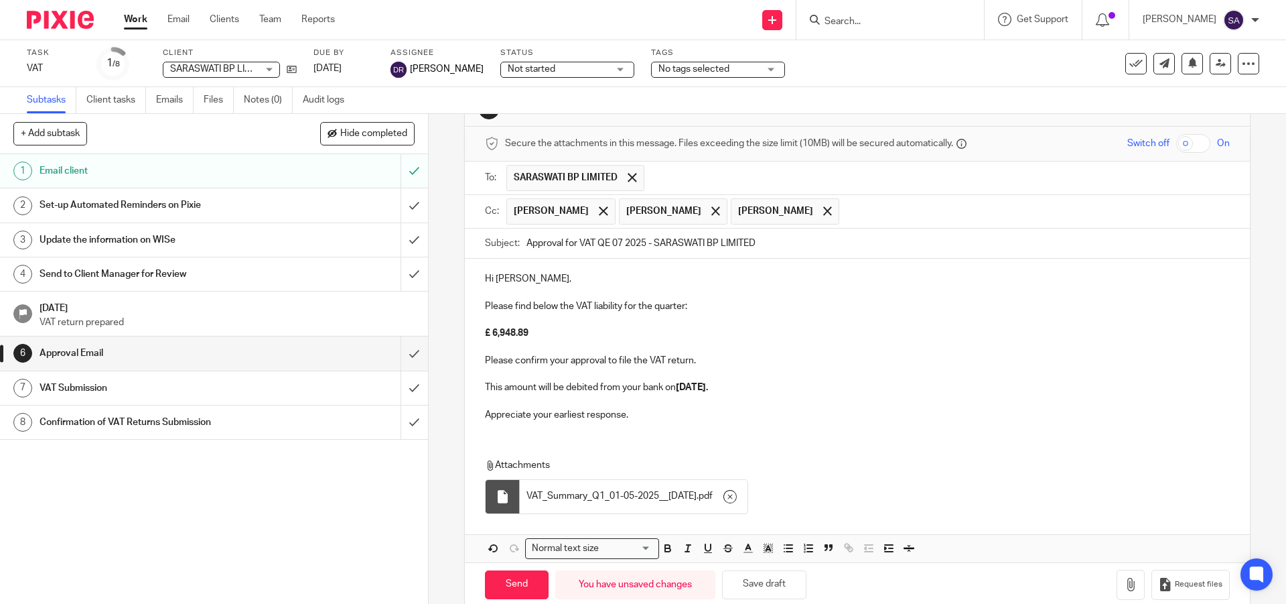
scroll to position [67, 0]
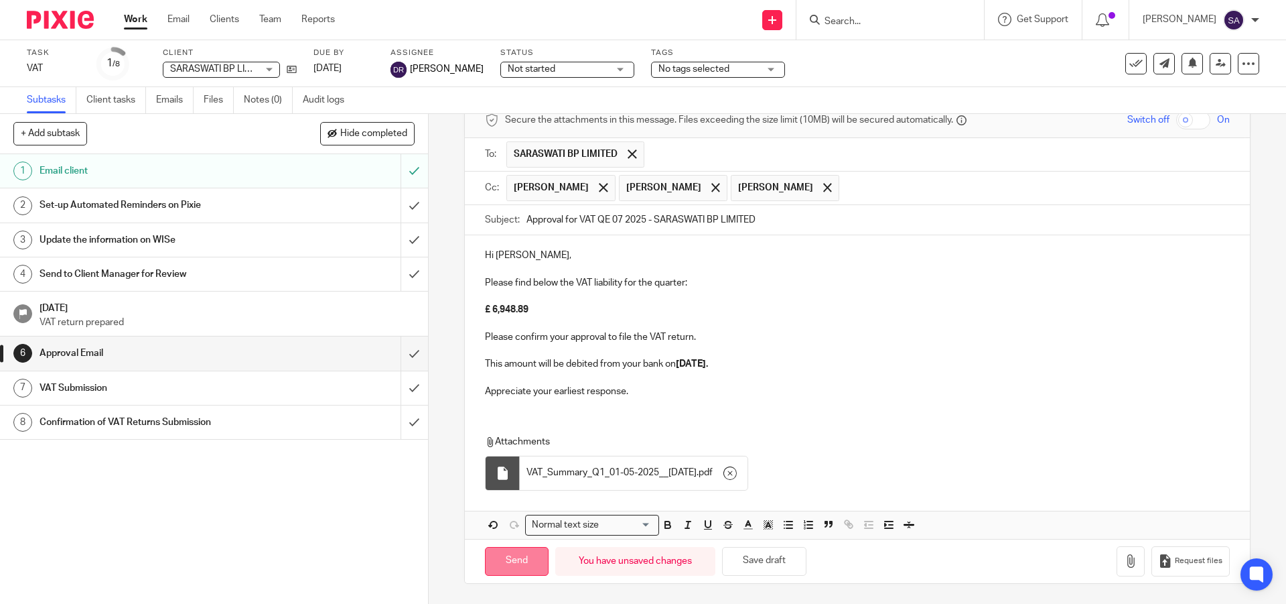
click at [520, 563] on input "Send" at bounding box center [517, 561] width 64 height 29
type input "Sent"
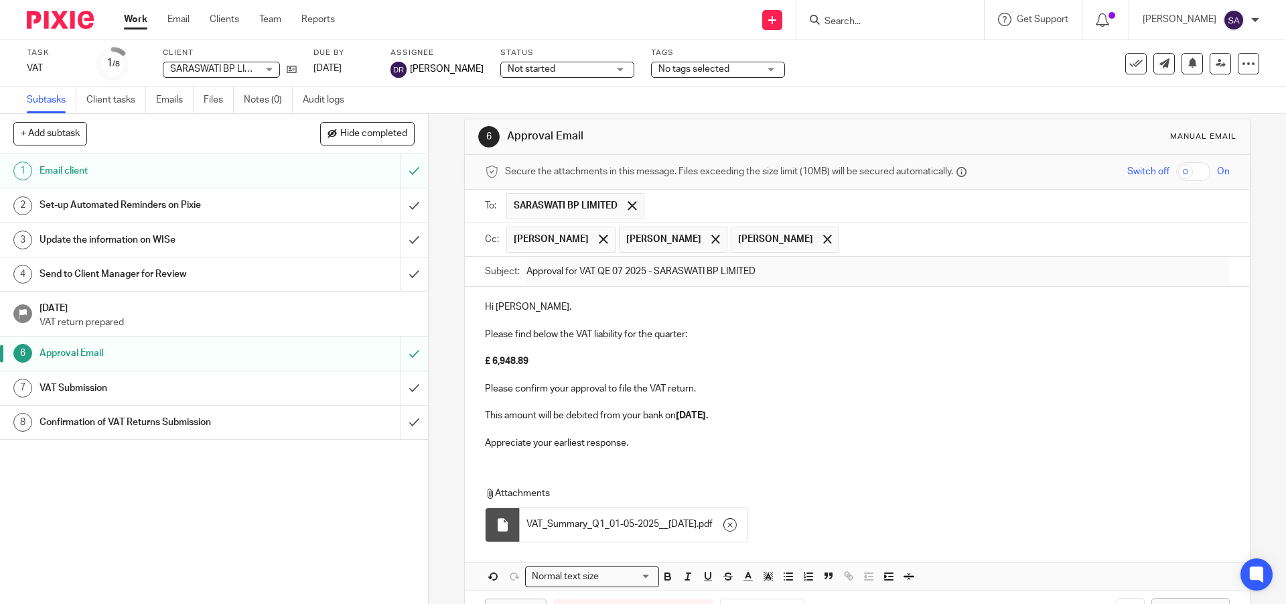
scroll to position [0, 0]
